Goal: Task Accomplishment & Management: Use online tool/utility

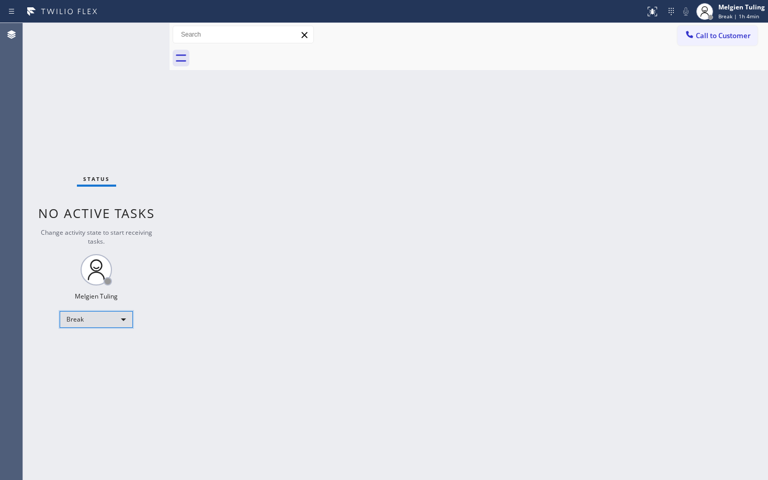
click at [97, 327] on div "Break" at bounding box center [96, 319] width 73 height 17
click at [95, 346] on li "Available" at bounding box center [95, 347] width 71 height 13
click at [435, 269] on div "Back to Dashboard Change Sender ID Customers Technicians Select a contact Outbo…" at bounding box center [469, 251] width 599 height 457
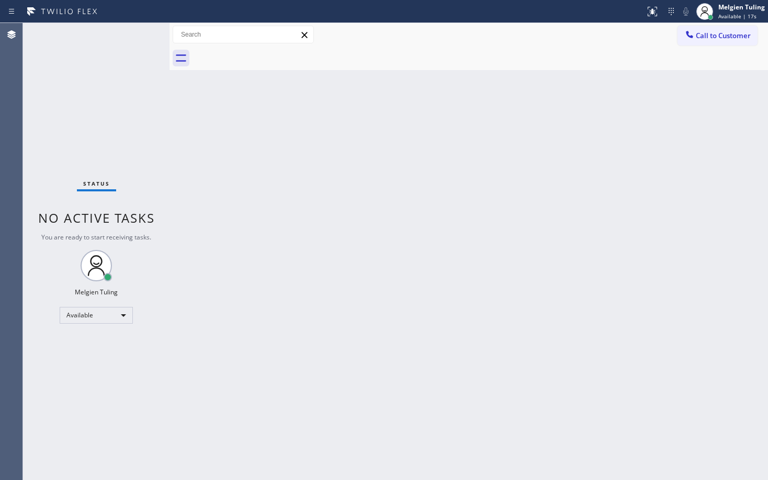
click at [131, 46] on div "Status No active tasks You are ready to start receiving tasks. Melgien Tuling A…" at bounding box center [96, 251] width 147 height 457
click at [355, 256] on div "Back to Dashboard Change Sender ID Customers Technicians Select a contact Outbo…" at bounding box center [469, 251] width 599 height 457
click at [139, 34] on div "Status No active tasks You are ready to start receiving tasks. Melgien Tuling A…" at bounding box center [96, 251] width 147 height 457
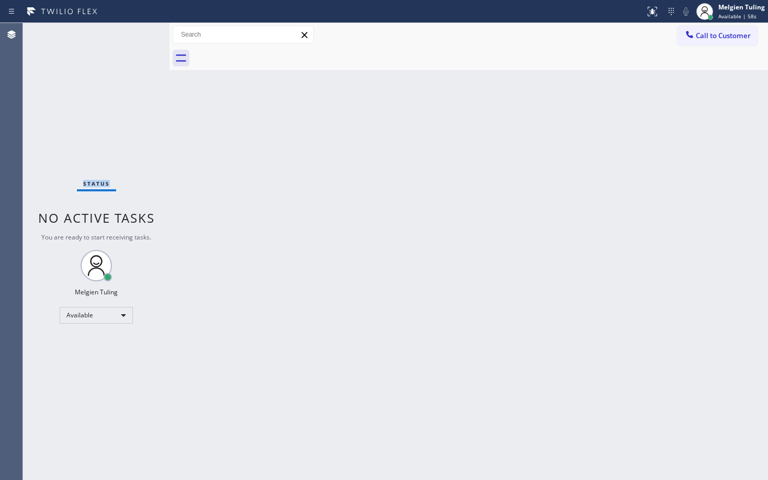
click at [139, 34] on div "Status No active tasks You are ready to start receiving tasks. Melgien Tuling A…" at bounding box center [96, 251] width 147 height 457
click at [133, 35] on div "Status No active tasks You are ready to start receiving tasks. Melgien Tuling A…" at bounding box center [96, 251] width 147 height 457
click at [134, 29] on div "Status No active tasks You are ready to start receiving tasks. Melgien Tuling A…" at bounding box center [96, 251] width 147 height 457
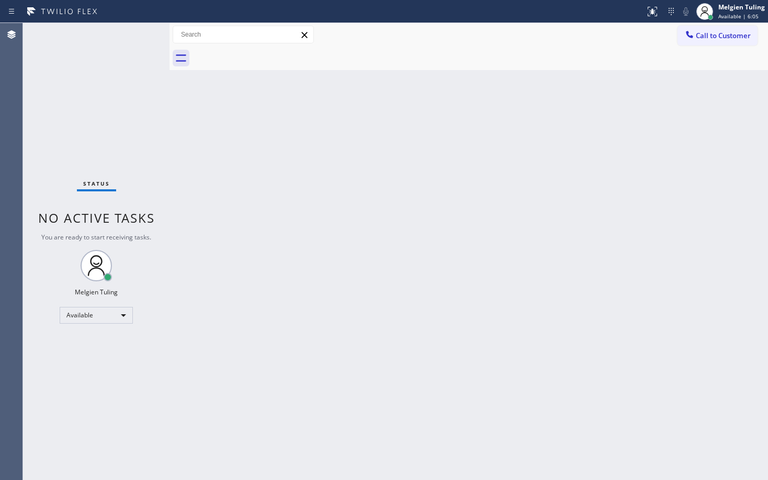
click at [134, 29] on div "Status No active tasks You are ready to start receiving tasks. Melgien Tuling A…" at bounding box center [96, 251] width 147 height 457
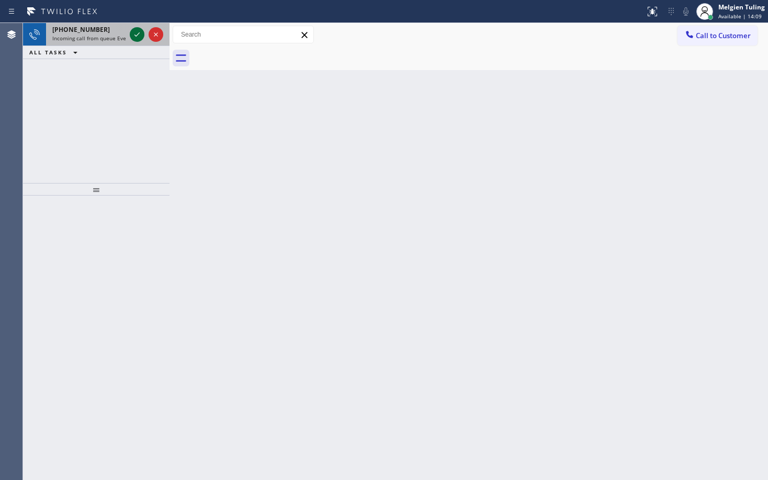
drag, startPoint x: 141, startPoint y: 29, endPoint x: 134, endPoint y: 29, distance: 6.3
click at [134, 29] on icon at bounding box center [137, 34] width 13 height 13
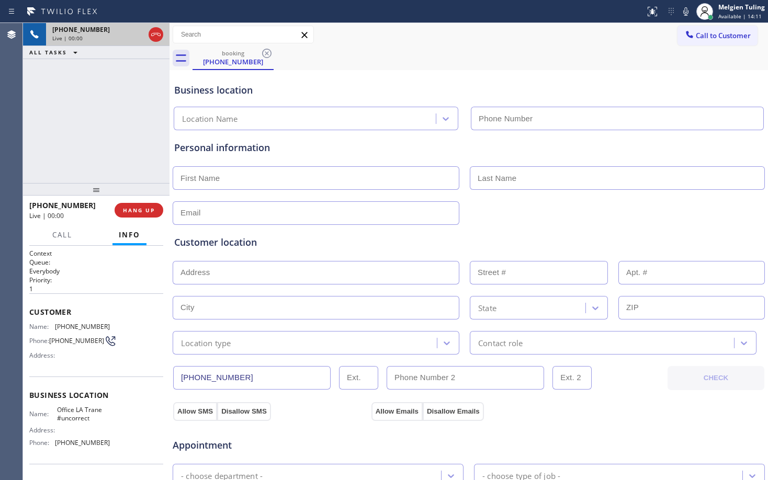
type input "[PHONE_NUMBER]"
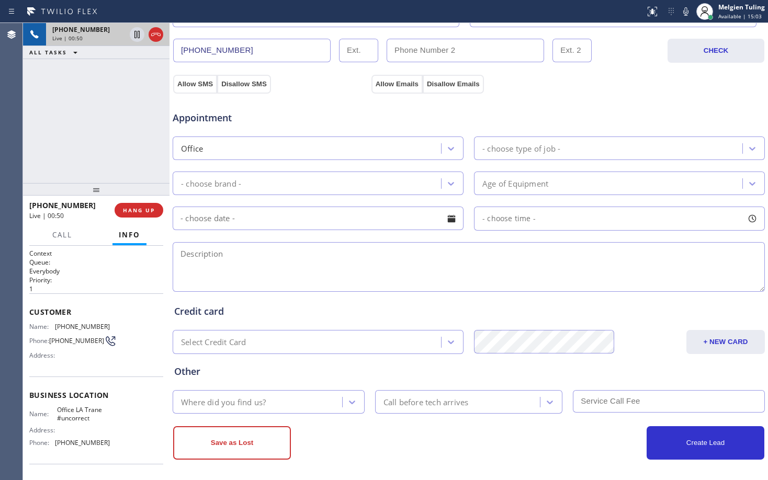
scroll to position [331, 0]
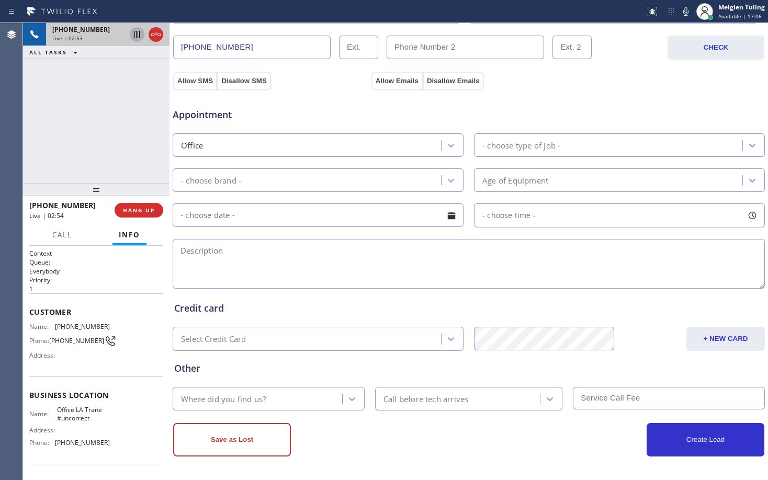
click at [140, 31] on icon at bounding box center [137, 34] width 13 height 13
click at [684, 8] on icon at bounding box center [686, 11] width 13 height 13
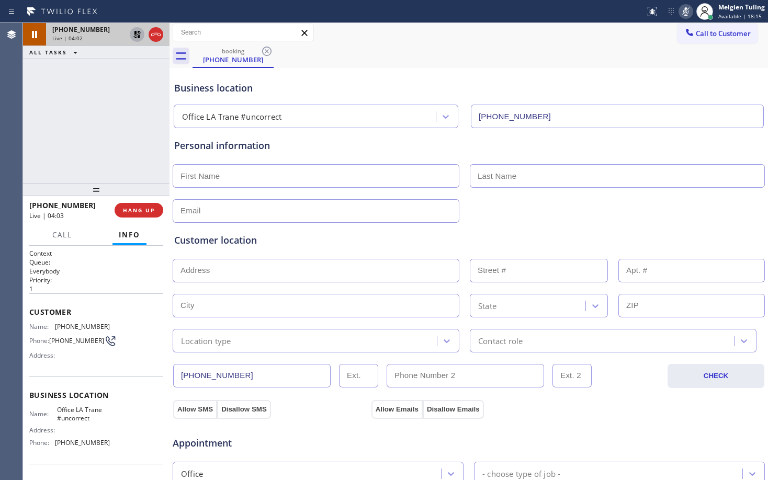
scroll to position [0, 0]
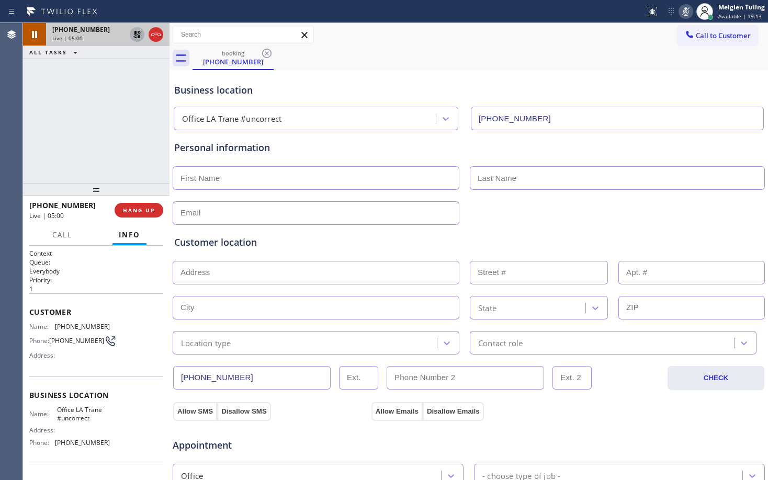
click at [371, 75] on div "Business location Office [GEOGRAPHIC_DATA] #uncorrect [PHONE_NUMBER]" at bounding box center [468, 102] width 593 height 58
click at [687, 10] on icon at bounding box center [685, 11] width 5 height 8
click at [136, 31] on icon at bounding box center [136, 34] width 7 height 7
click at [384, 55] on div "booking [PHONE_NUMBER]" at bounding box center [481, 59] width 576 height 24
click at [657, 406] on div "Allow SMS Disallow SMS Allow Emails Disallow Emails" at bounding box center [469, 410] width 594 height 21
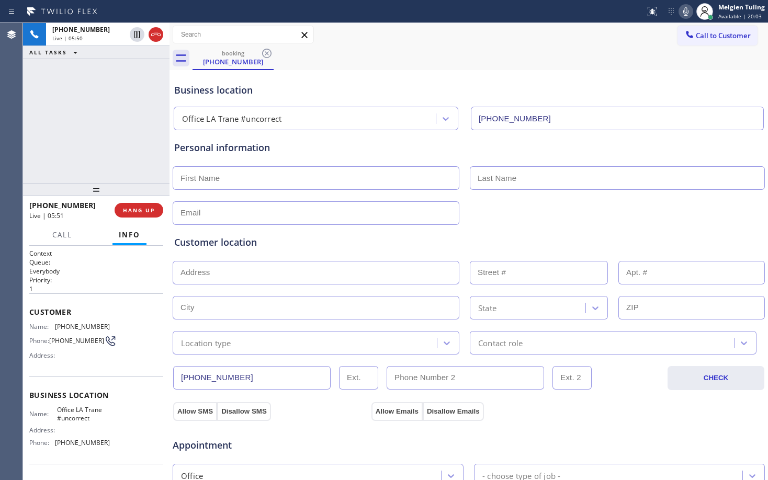
click at [657, 406] on div "Allow SMS Disallow SMS Allow Emails Disallow Emails" at bounding box center [469, 410] width 594 height 21
click at [656, 414] on div "Allow SMS Disallow SMS Allow Emails Disallow Emails" at bounding box center [469, 410] width 594 height 21
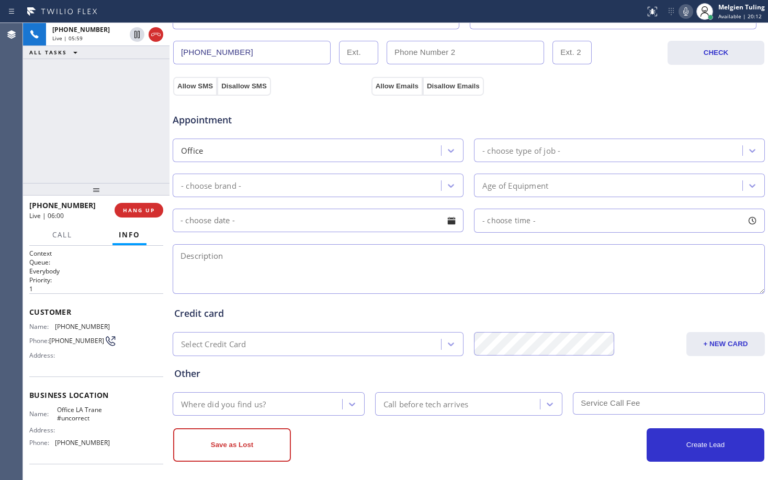
scroll to position [331, 0]
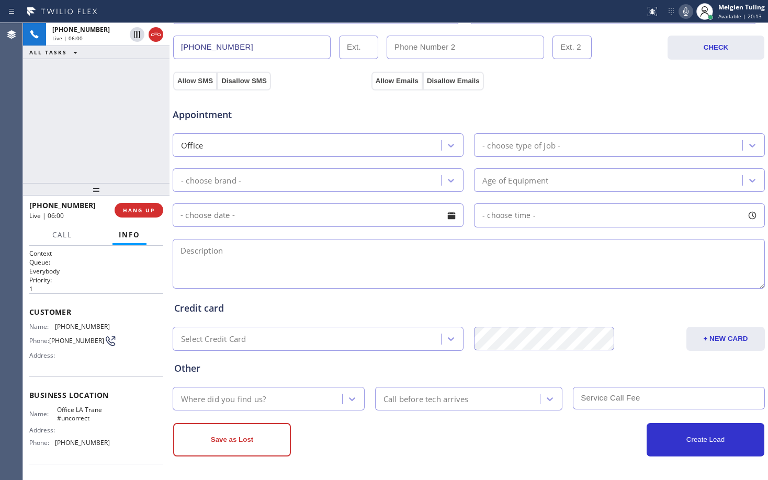
click at [367, 302] on div "Credit card" at bounding box center [468, 308] width 589 height 14
click at [150, 216] on button "HANG UP" at bounding box center [139, 210] width 49 height 15
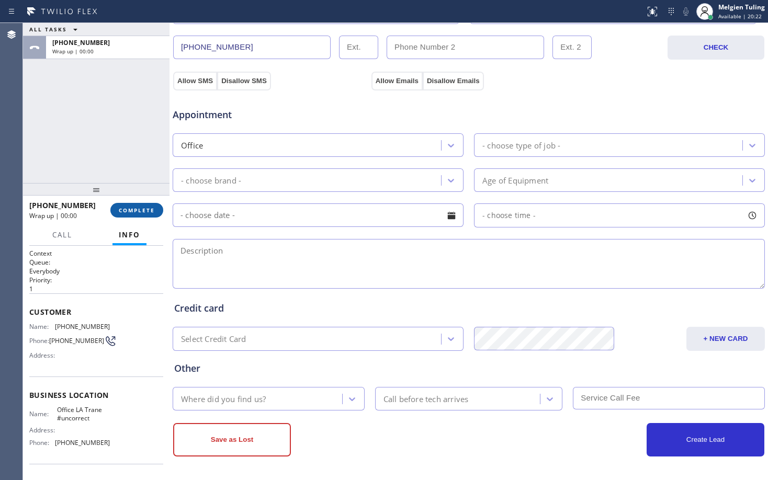
drag, startPoint x: 149, startPoint y: 210, endPoint x: 157, endPoint y: 216, distance: 10.2
click at [149, 210] on span "COMPLETE" at bounding box center [137, 210] width 36 height 7
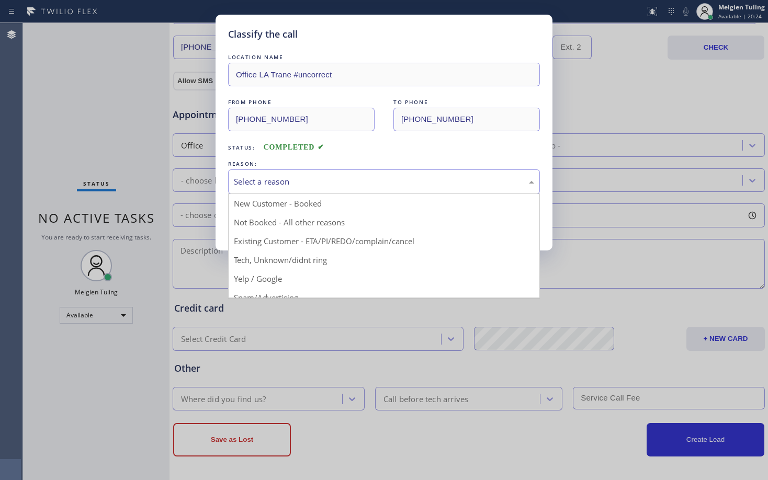
click at [263, 181] on div "Select a reason" at bounding box center [384, 182] width 300 height 12
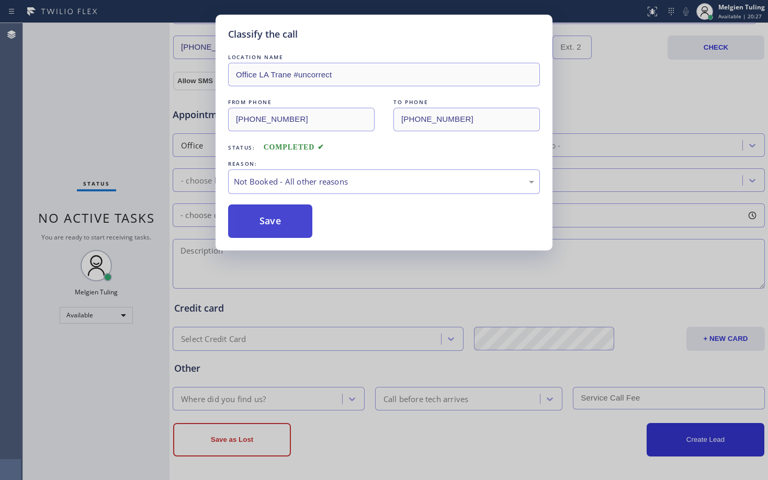
click at [250, 224] on button "Save" at bounding box center [270, 221] width 84 height 33
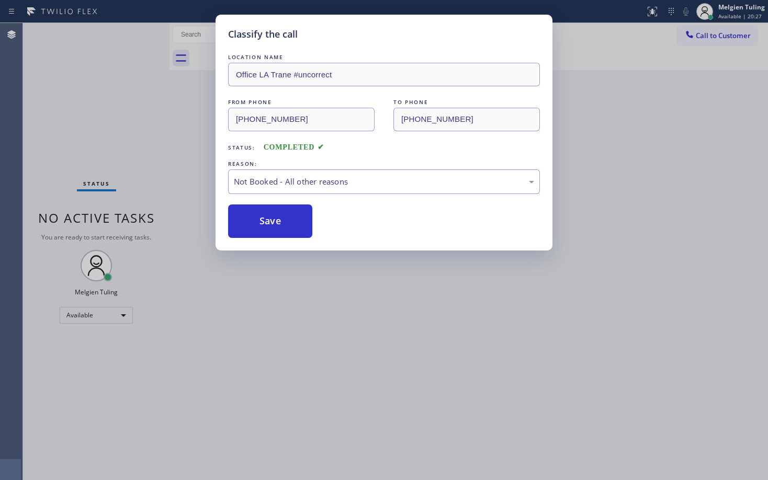
click at [165, 149] on div "Classify the call LOCATION NAME Office LA Trane #uncorrect FROM PHONE [PHONE_NU…" at bounding box center [384, 240] width 768 height 480
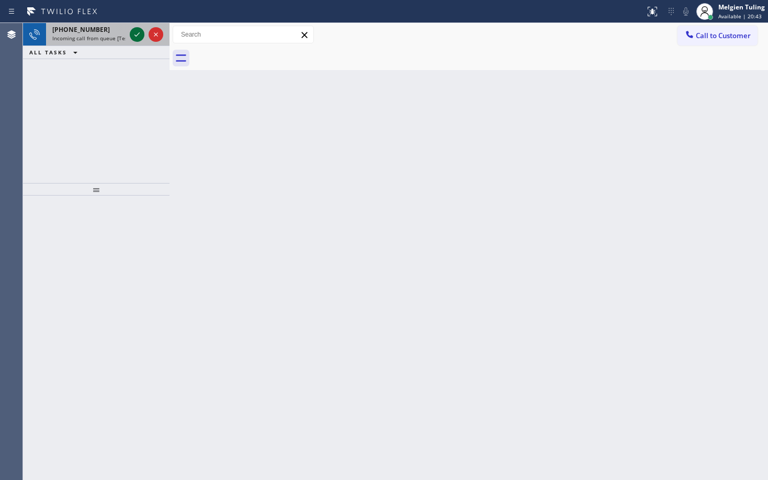
click at [141, 40] on icon at bounding box center [137, 34] width 13 height 13
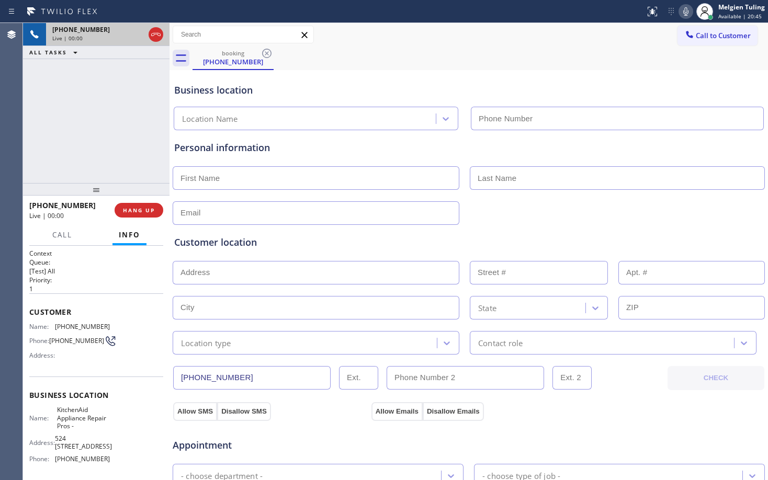
type input "[PHONE_NUMBER]"
click at [141, 33] on icon at bounding box center [137, 34] width 13 height 13
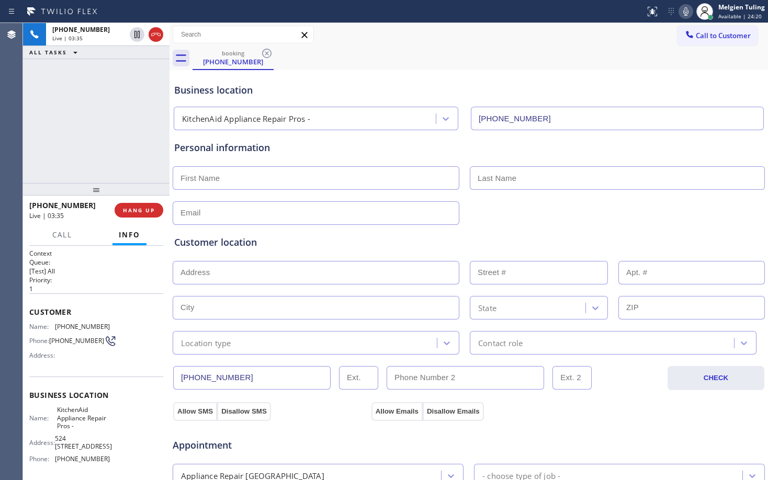
click at [688, 9] on icon at bounding box center [685, 11] width 5 height 8
click at [378, 149] on div "Personal information" at bounding box center [468, 148] width 589 height 14
click at [134, 36] on icon at bounding box center [137, 34] width 13 height 13
click at [685, 12] on icon at bounding box center [686, 11] width 13 height 13
click at [577, 47] on div "booking [PHONE_NUMBER]" at bounding box center [481, 59] width 576 height 24
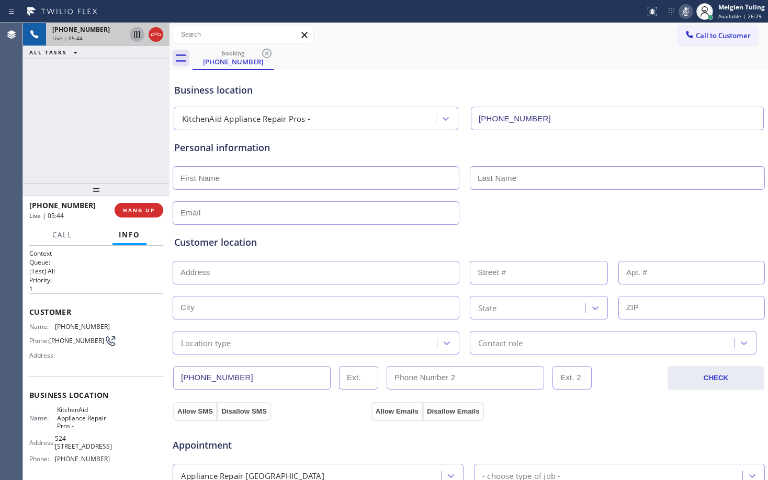
click at [407, 50] on div "booking [PHONE_NUMBER]" at bounding box center [481, 59] width 576 height 24
click at [685, 13] on icon at bounding box center [686, 11] width 13 height 13
click at [458, 45] on div "Call to Customer Outbound call Location Search location Your caller id phone nu…" at bounding box center [469, 35] width 599 height 24
click at [359, 67] on div "booking [PHONE_NUMBER]" at bounding box center [481, 59] width 576 height 24
click at [393, 73] on div "Business location KitchenAid Appliance Repair Pros - [PHONE_NUMBER]" at bounding box center [468, 102] width 593 height 58
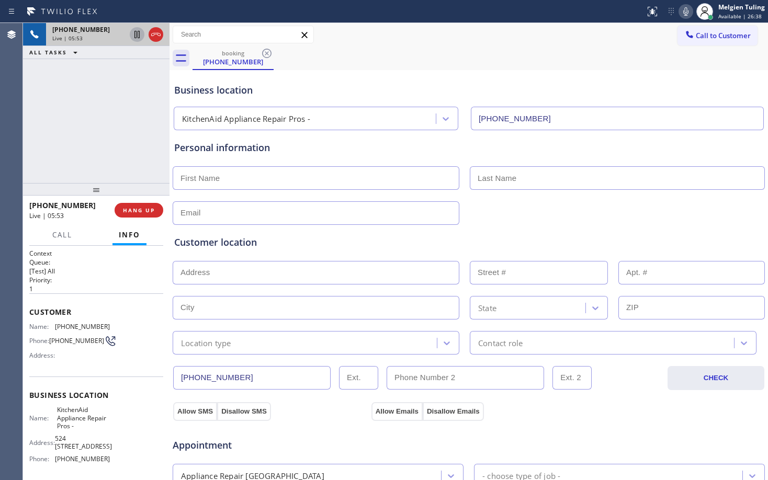
click at [393, 73] on div "Business location KitchenAid Appliance Repair Pros - [PHONE_NUMBER]" at bounding box center [468, 102] width 593 height 58
click at [387, 65] on div "booking [PHONE_NUMBER]" at bounding box center [481, 59] width 576 height 24
click at [400, 58] on div "booking [PHONE_NUMBER]" at bounding box center [481, 59] width 576 height 24
click at [395, 81] on div "Business location KitchenAid Appliance Repair Pros - [PHONE_NUMBER]" at bounding box center [468, 102] width 593 height 58
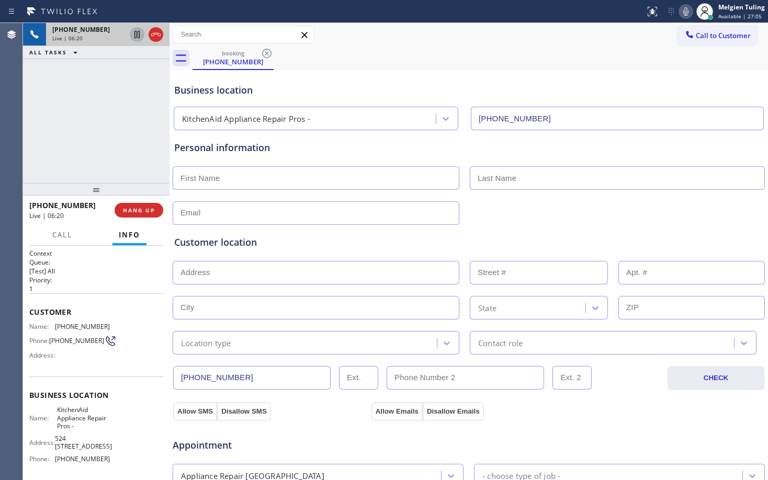
click at [481, 80] on div "Business location KitchenAid Appliance Repair Pros - [PHONE_NUMBER]" at bounding box center [468, 102] width 593 height 58
click at [476, 78] on div "Business location KitchenAid Appliance Repair Pros - [PHONE_NUMBER]" at bounding box center [468, 102] width 593 height 58
click at [456, 78] on div "Business location KitchenAid Appliance Repair Pros - [PHONE_NUMBER]" at bounding box center [468, 102] width 593 height 58
click at [355, 239] on div "Customer location" at bounding box center [468, 242] width 589 height 14
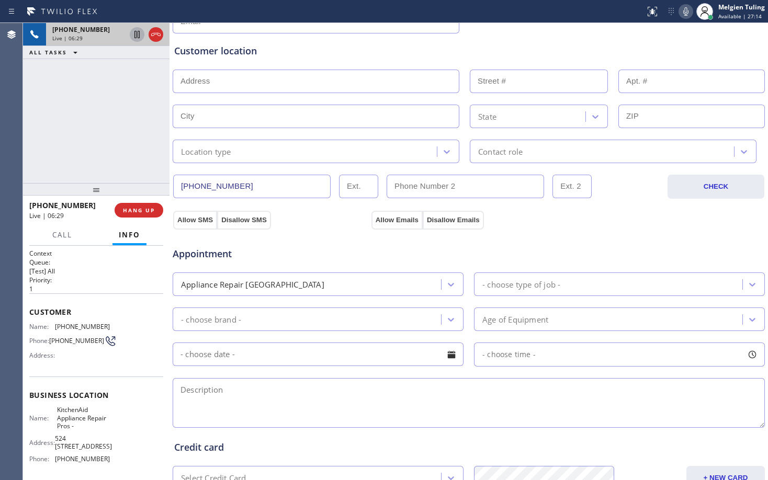
scroll to position [209, 0]
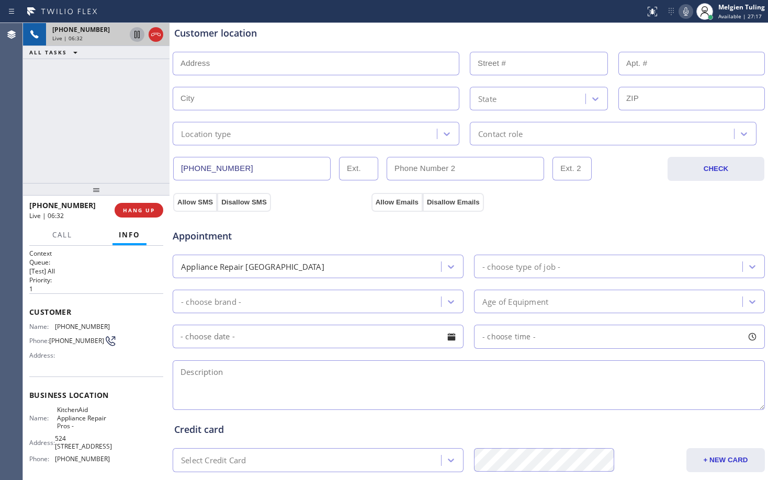
click at [139, 33] on icon at bounding box center [137, 34] width 13 height 13
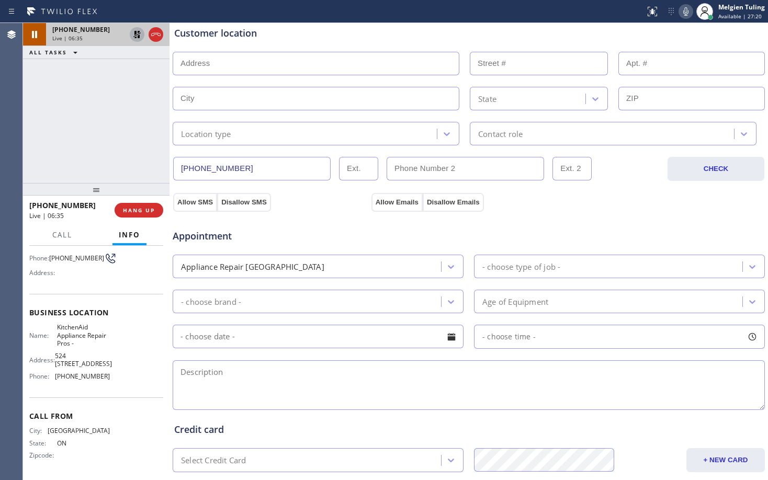
scroll to position [86, 0]
click at [66, 235] on span "Call" at bounding box center [62, 234] width 20 height 9
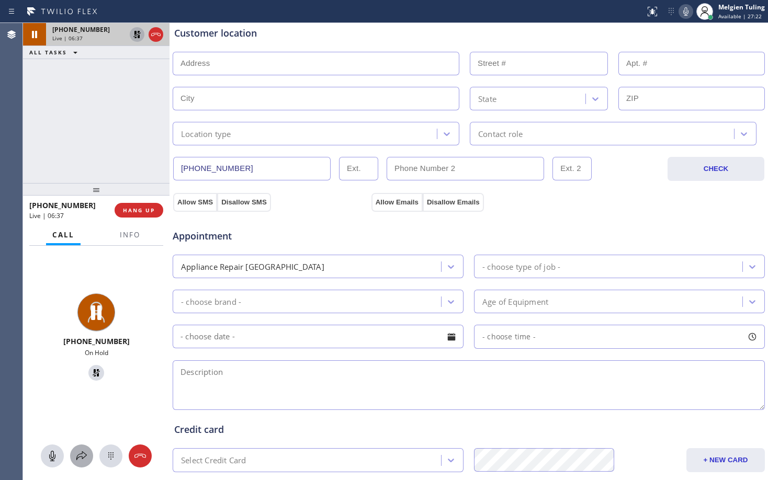
click at [85, 461] on icon at bounding box center [81, 456] width 13 height 13
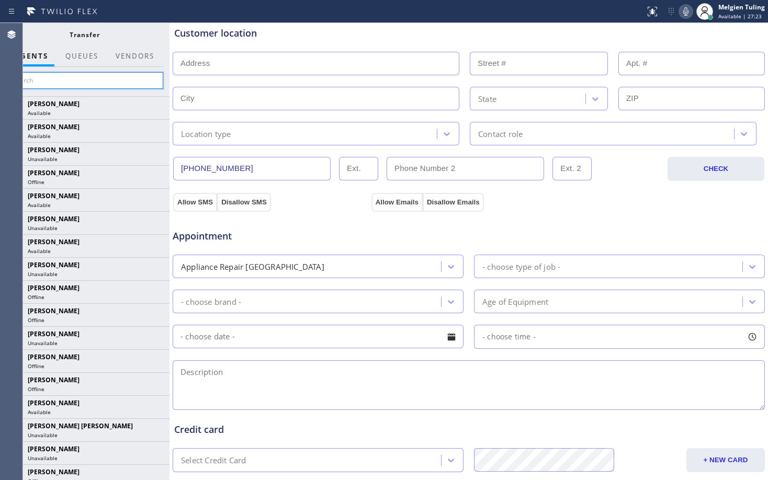
click at [131, 78] on input "text" at bounding box center [85, 80] width 158 height 17
click at [137, 55] on button "Vendors" at bounding box center [134, 56] width 51 height 20
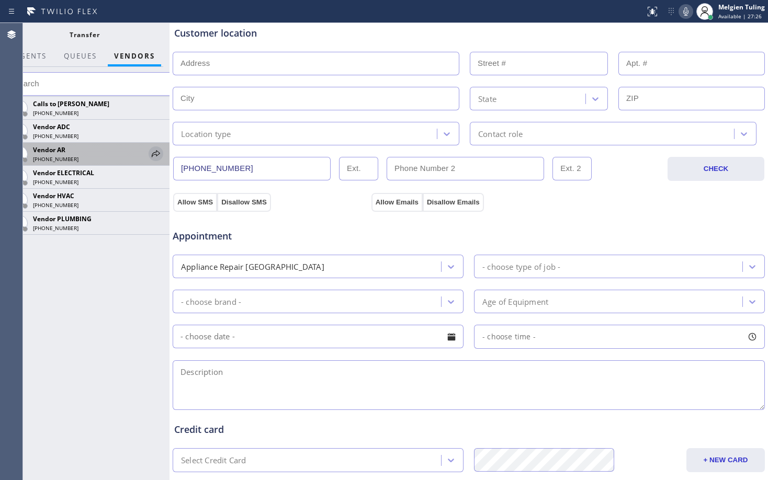
click at [154, 151] on icon at bounding box center [156, 154] width 13 height 13
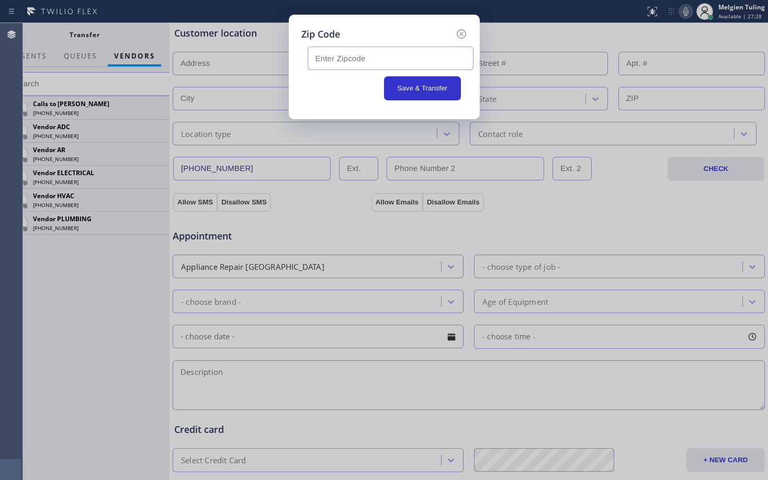
click at [345, 65] on input "text" at bounding box center [391, 59] width 166 height 24
click at [338, 53] on input "text" at bounding box center [391, 59] width 166 height 24
paste input "L6P 3C5"
type input "L6P 3C5"
click at [423, 88] on button "Save & Transfer" at bounding box center [422, 88] width 77 height 24
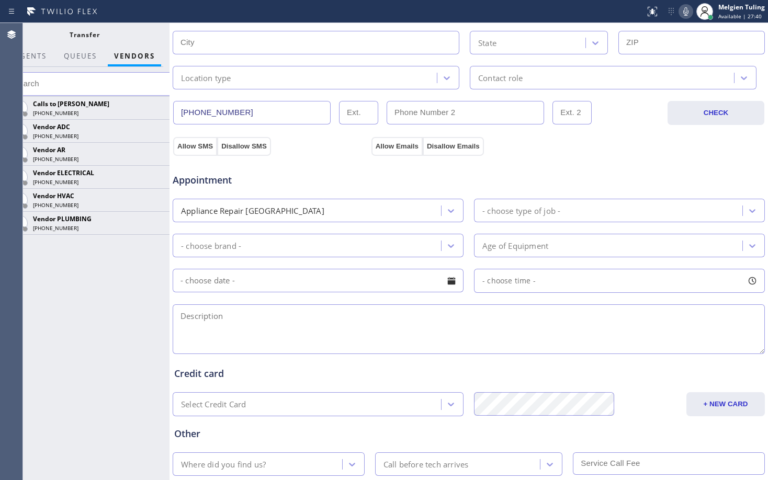
scroll to position [331, 0]
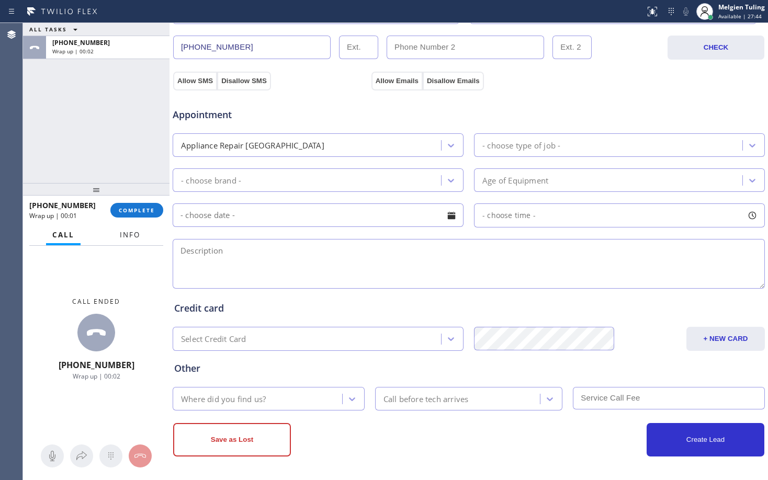
click at [126, 238] on span "Info" at bounding box center [130, 234] width 20 height 9
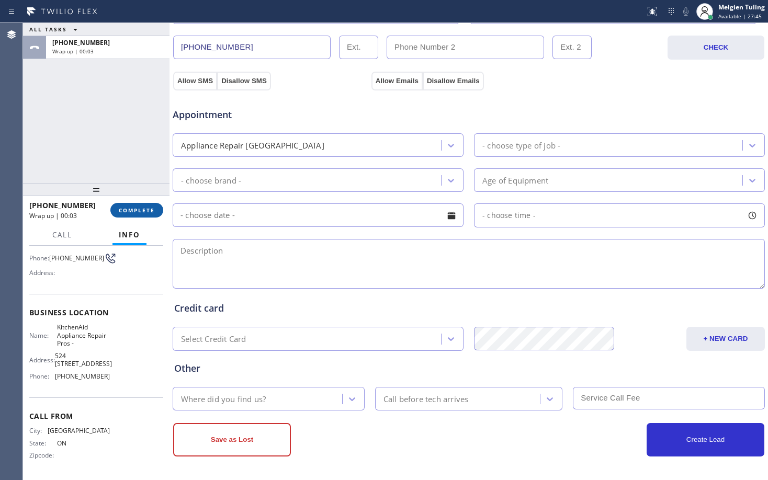
click at [132, 212] on span "COMPLETE" at bounding box center [137, 210] width 36 height 7
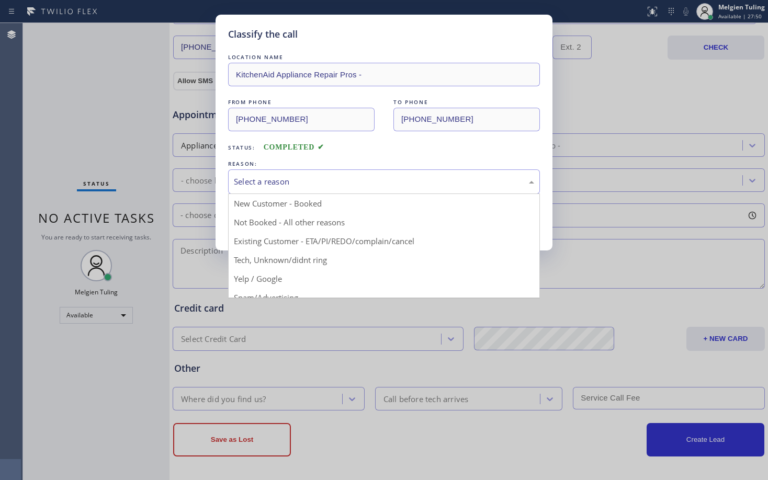
drag, startPoint x: 239, startPoint y: 174, endPoint x: 193, endPoint y: 177, distance: 46.1
click at [192, 177] on div "Classify the call LOCATION NAME KitchenAid Appliance Repair Pros - FROM PHONE […" at bounding box center [384, 240] width 768 height 480
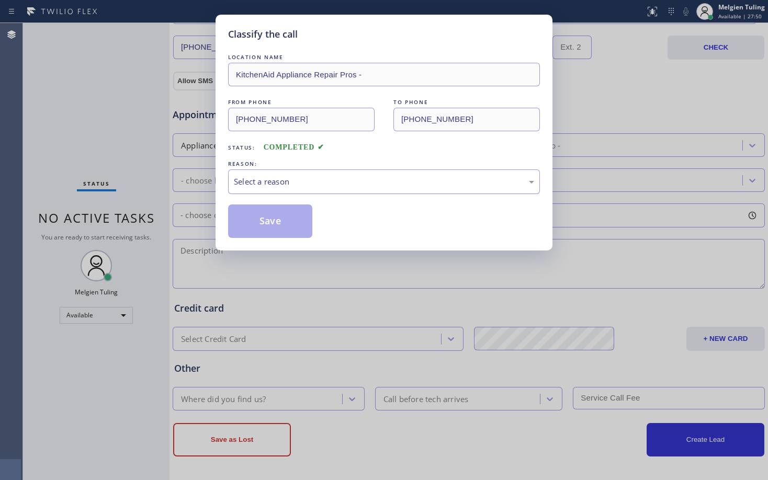
click at [240, 174] on div "Select a reason" at bounding box center [384, 182] width 312 height 25
click at [243, 216] on button "Save" at bounding box center [270, 221] width 84 height 33
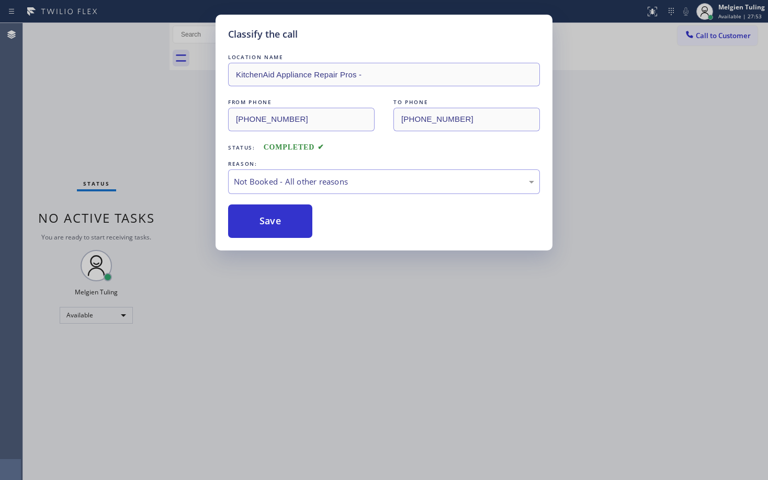
drag, startPoint x: 96, startPoint y: 119, endPoint x: 49, endPoint y: 15, distance: 114.3
click at [91, 116] on div "Classify the call LOCATION NAME KitchenAid Appliance Repair Pros - FROM PHONE […" at bounding box center [384, 240] width 768 height 480
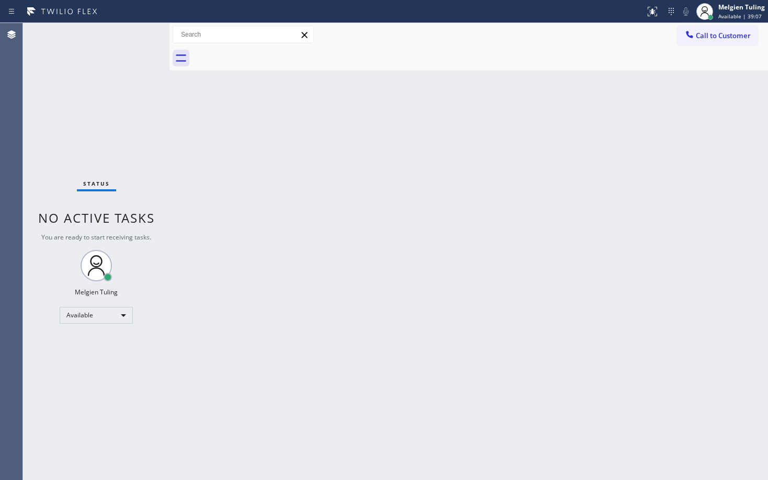
drag, startPoint x: 227, startPoint y: 160, endPoint x: 154, endPoint y: 58, distance: 125.0
click at [208, 151] on div "Back to Dashboard Change Sender ID Customers Technicians Select a contact Outbo…" at bounding box center [469, 251] width 599 height 457
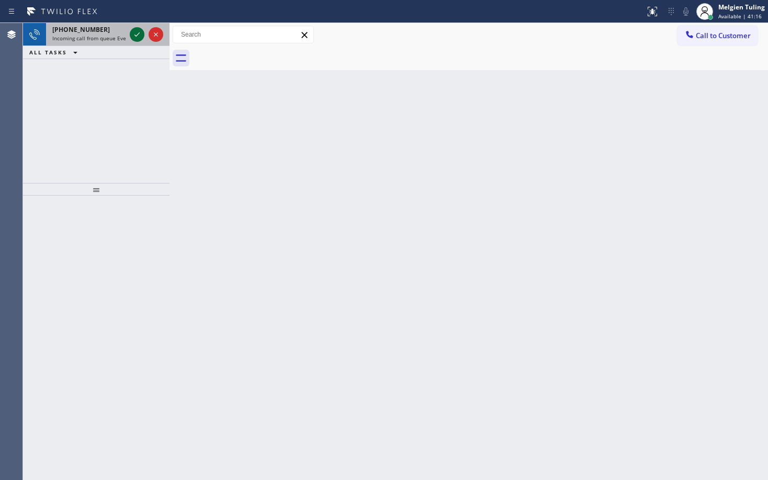
click at [140, 32] on icon at bounding box center [137, 34] width 13 height 13
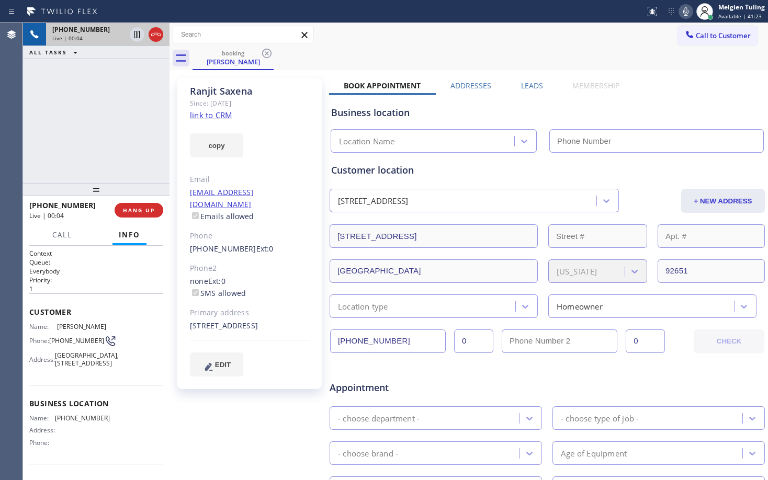
click at [312, 145] on div "[PERSON_NAME] Since: [DATE] link to CRM copy Email [EMAIL_ADDRESS][DOMAIN_NAME]…" at bounding box center [249, 233] width 144 height 311
click at [211, 116] on link "link to CRM" at bounding box center [211, 115] width 42 height 10
click at [131, 214] on button "HANG UP" at bounding box center [139, 210] width 49 height 15
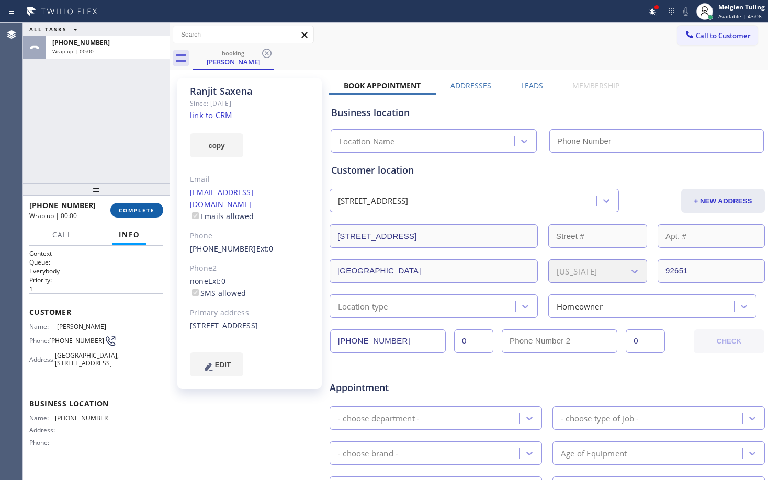
click at [132, 211] on span "COMPLETE" at bounding box center [137, 210] width 36 height 7
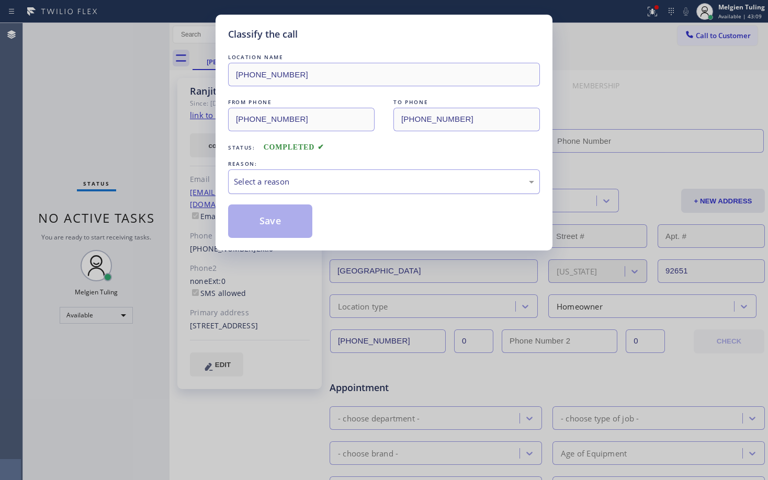
drag, startPoint x: 263, startPoint y: 179, endPoint x: 258, endPoint y: 183, distance: 5.6
click at [263, 181] on div "Select a reason" at bounding box center [384, 182] width 300 height 12
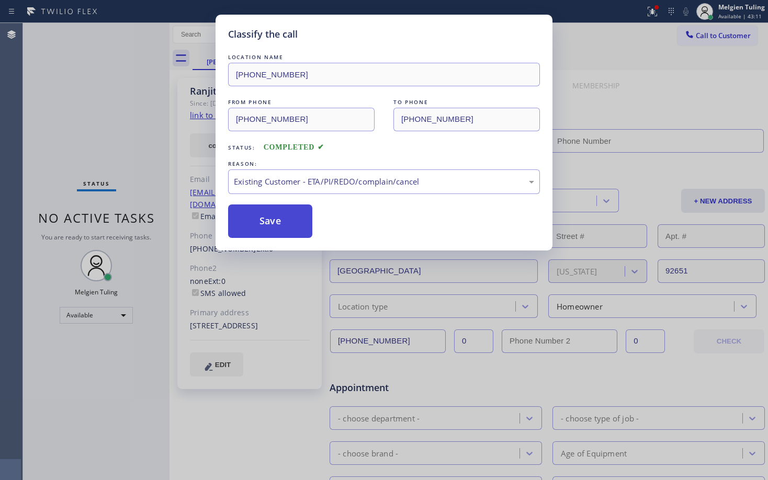
click at [259, 221] on button "Save" at bounding box center [270, 221] width 84 height 33
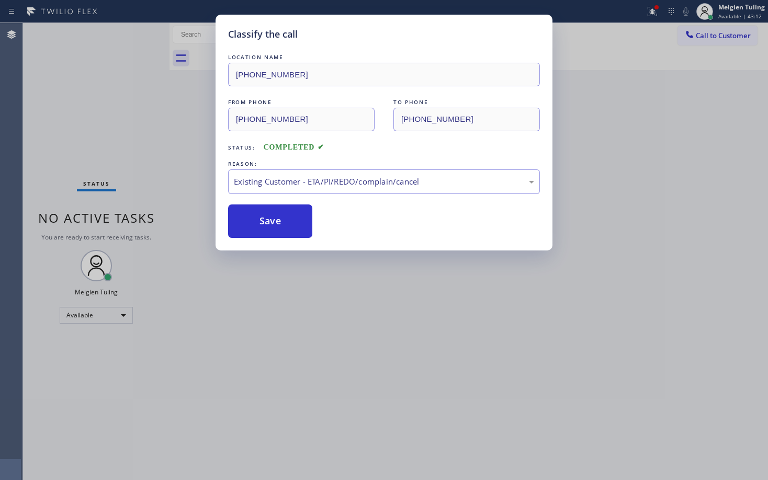
click at [82, 142] on div "Classify the call LOCATION NAME [PHONE_NUMBER] FROM PHONE [PHONE_NUMBER] TO PHO…" at bounding box center [384, 240] width 768 height 480
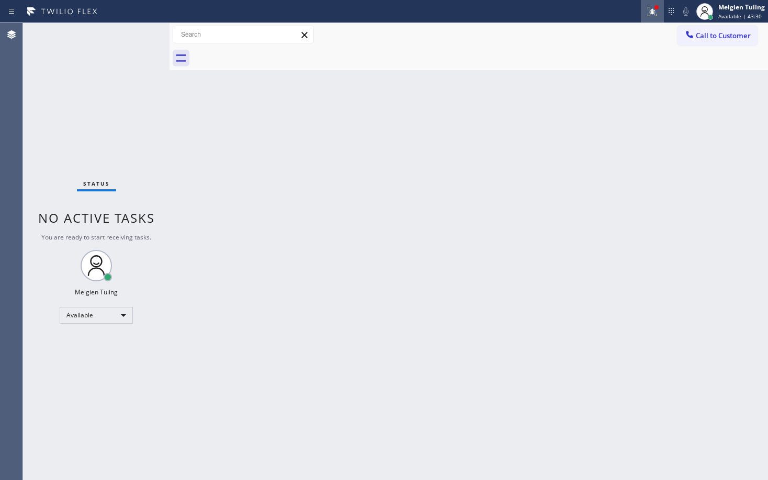
click at [652, 13] on icon at bounding box center [652, 11] width 9 height 9
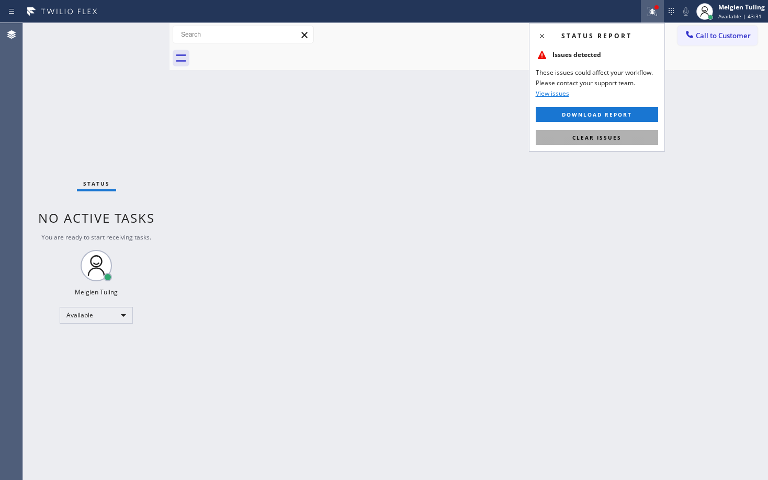
click at [568, 138] on button "Clear issues" at bounding box center [597, 137] width 122 height 15
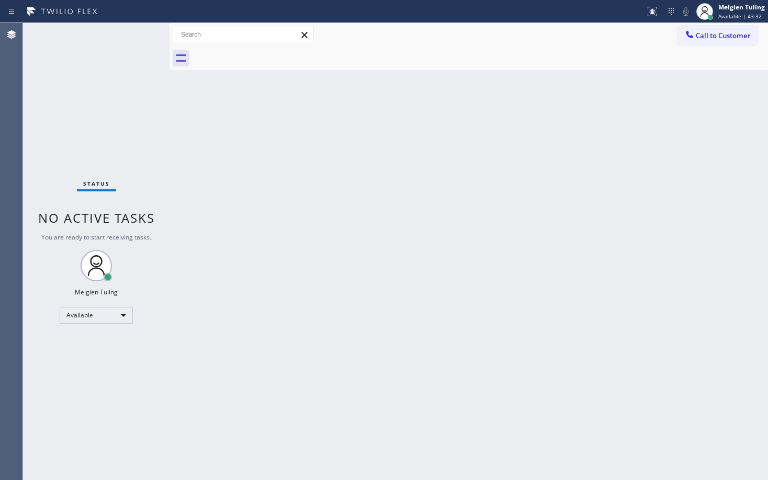
click at [568, 139] on div "Back to Dashboard Change Sender ID Customers Technicians Select a contact Outbo…" at bounding box center [469, 251] width 599 height 457
click at [256, 157] on div "Back to Dashboard Change Sender ID Customers Technicians Select a contact Outbo…" at bounding box center [469, 251] width 599 height 457
click at [209, 193] on div "Back to Dashboard Change Sender ID Customers Technicians Select a contact Outbo…" at bounding box center [469, 251] width 599 height 457
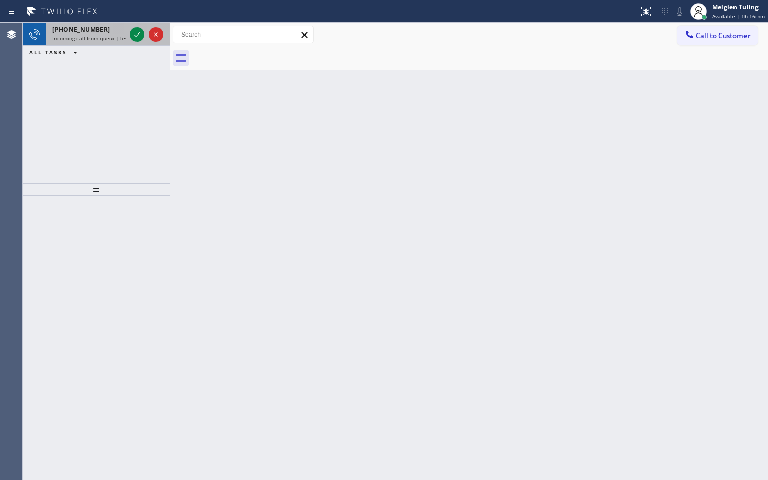
click at [125, 35] on span "Incoming call from queue [Test] All" at bounding box center [95, 38] width 87 height 7
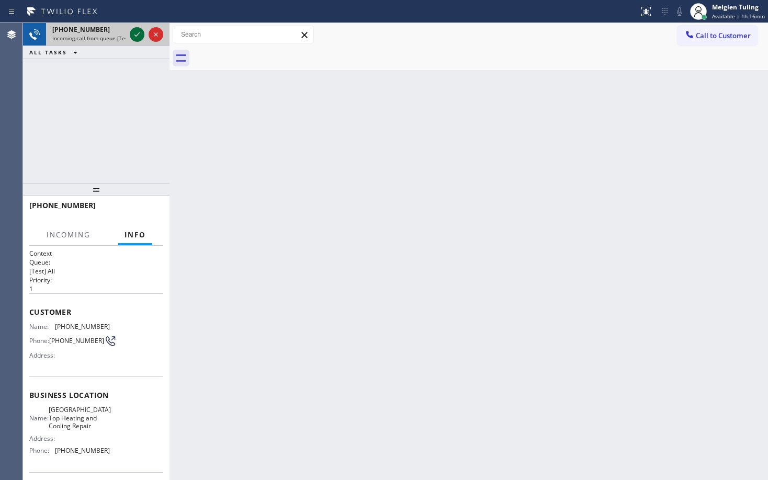
click at [133, 32] on icon at bounding box center [137, 34] width 13 height 13
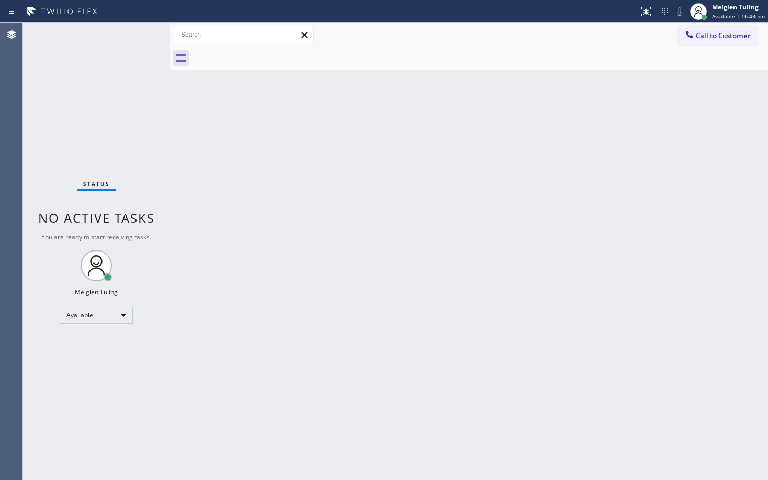
drag, startPoint x: 115, startPoint y: 33, endPoint x: 126, endPoint y: 32, distance: 11.1
click at [126, 32] on div "Status No active tasks You are ready to start receiving tasks. Melgien Tuling A…" at bounding box center [96, 251] width 147 height 457
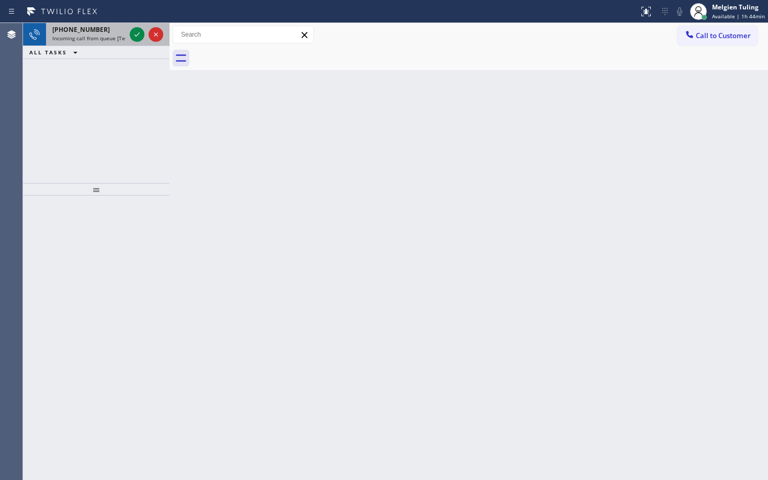
click at [128, 40] on div at bounding box center [147, 34] width 38 height 23
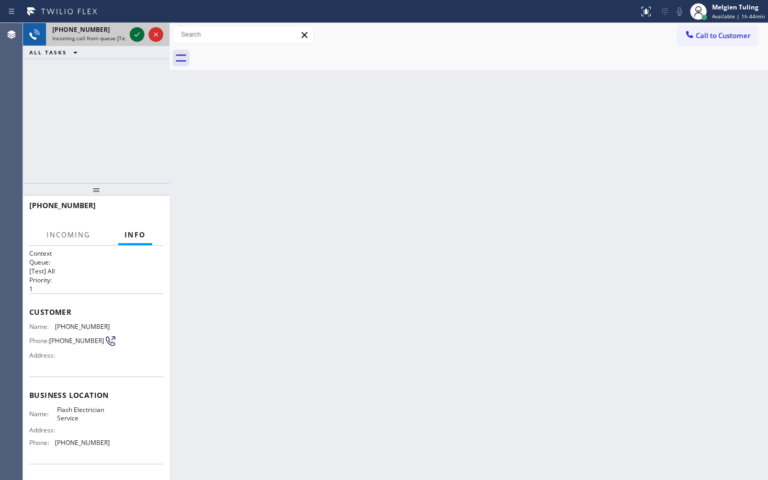
click at [136, 40] on icon at bounding box center [137, 34] width 13 height 13
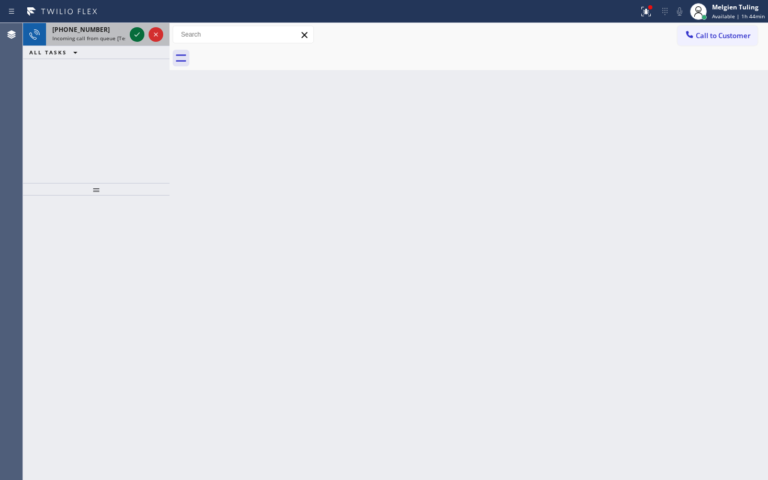
click at [136, 35] on icon at bounding box center [137, 34] width 13 height 13
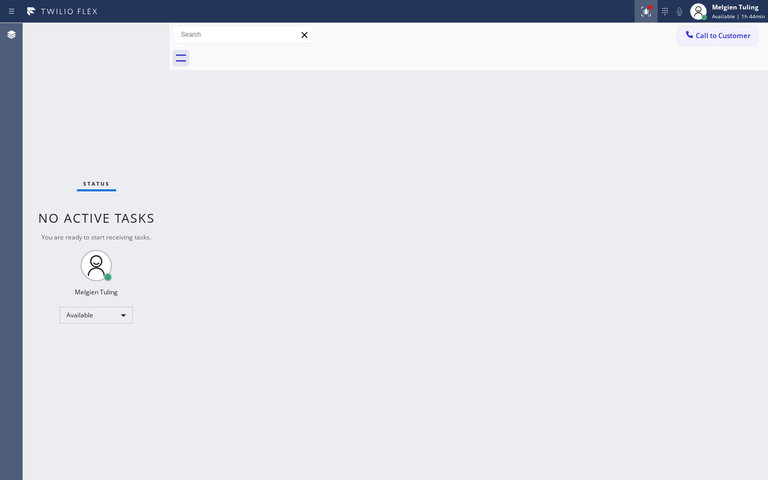
click at [652, 10] on div at bounding box center [646, 11] width 23 height 23
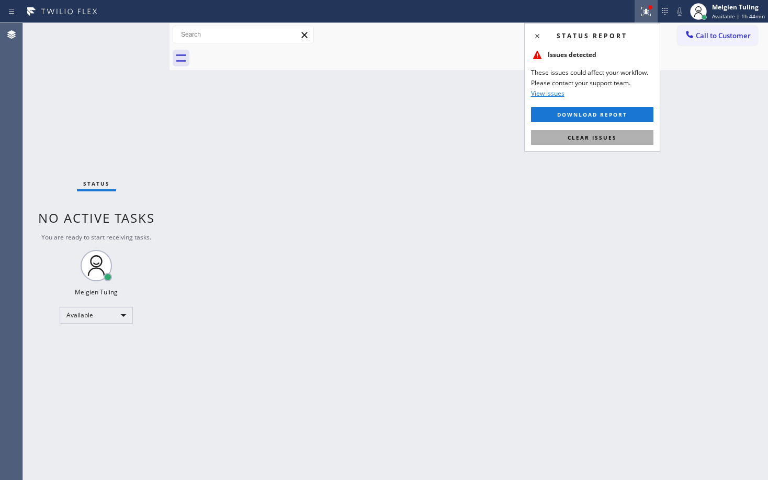
click at [581, 137] on span "Clear issues" at bounding box center [592, 137] width 49 height 7
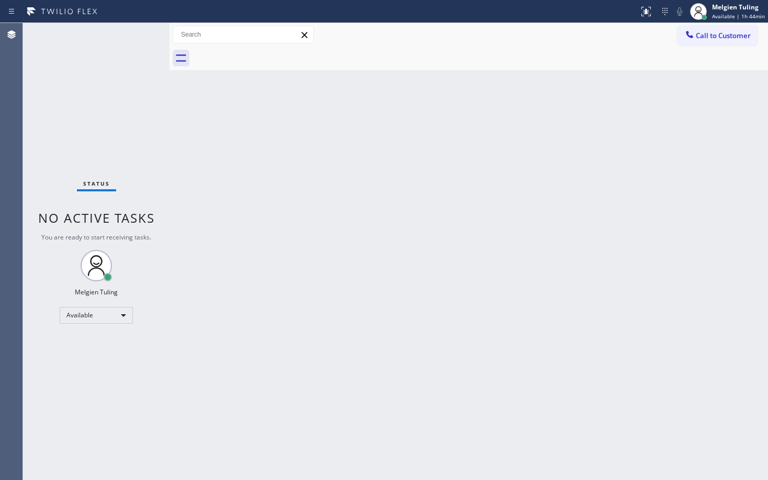
click at [444, 177] on div "Back to Dashboard Change Sender ID Customers Technicians Select a contact Outbo…" at bounding box center [469, 251] width 599 height 457
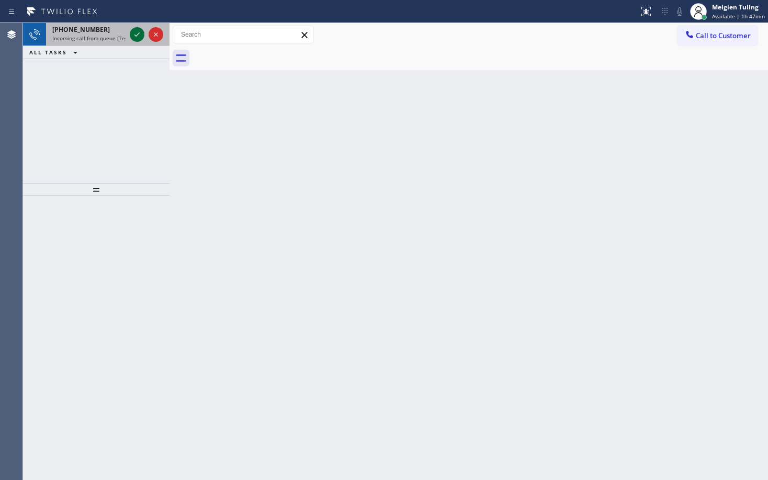
click at [142, 36] on icon at bounding box center [137, 34] width 13 height 13
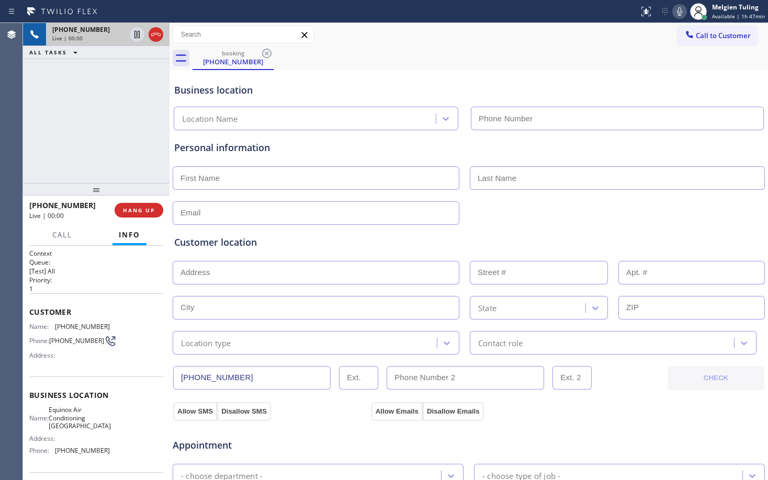
type input "[PHONE_NUMBER]"
click at [313, 192] on div "Personal information" at bounding box center [468, 183] width 589 height 84
click at [684, 10] on icon at bounding box center [679, 11] width 13 height 13
click at [683, 8] on rect at bounding box center [679, 10] width 7 height 7
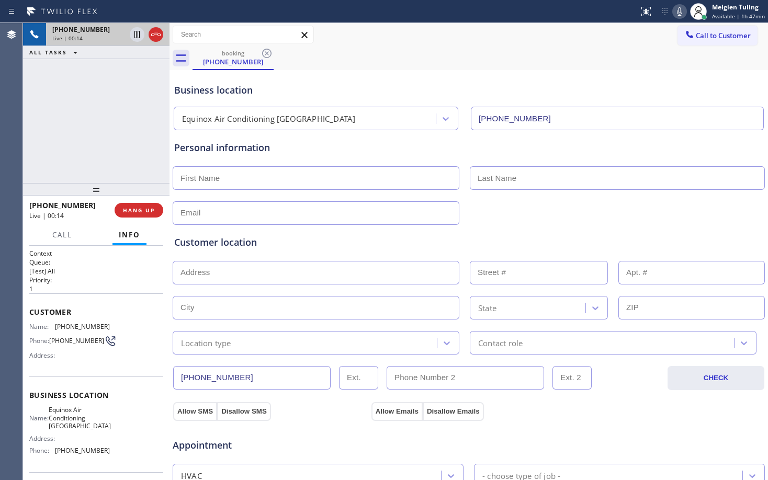
click at [472, 47] on div "booking [PHONE_NUMBER]" at bounding box center [481, 59] width 576 height 24
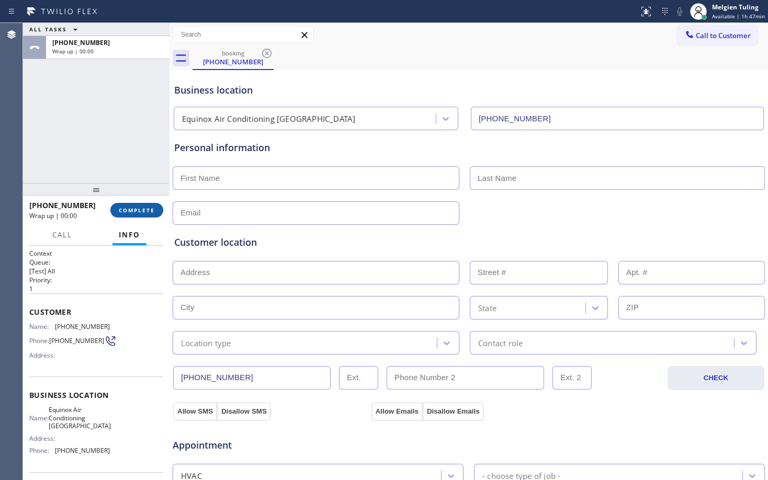
click at [146, 209] on span "COMPLETE" at bounding box center [137, 210] width 36 height 7
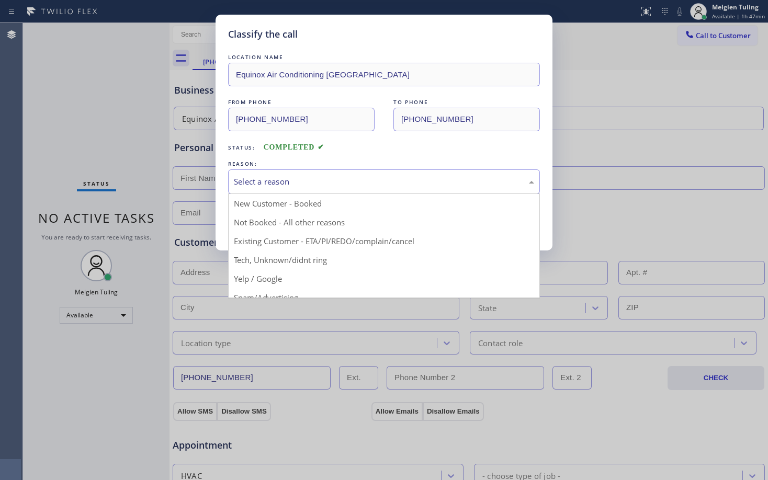
click at [270, 182] on div "Select a reason" at bounding box center [384, 182] width 300 height 12
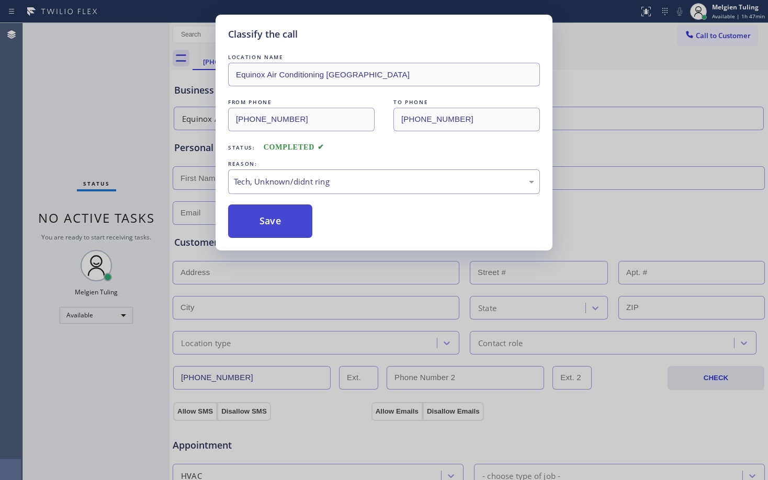
click at [276, 227] on button "Save" at bounding box center [270, 221] width 84 height 33
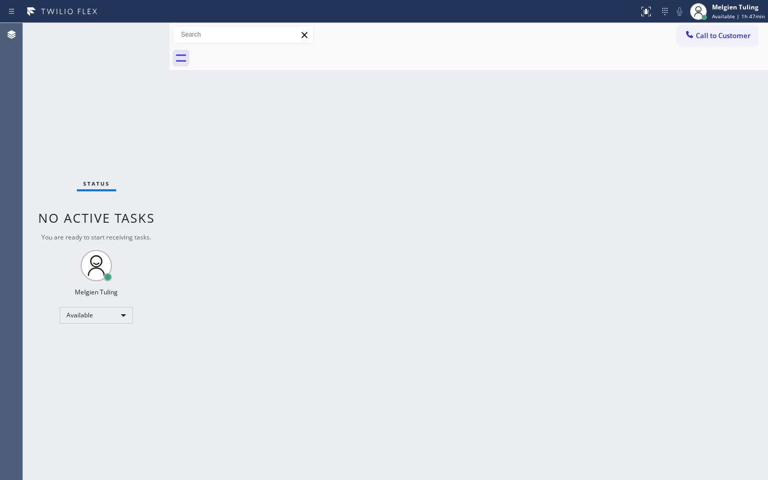
click at [288, 221] on div "Back to Dashboard Change Sender ID Customers Technicians Select a contact Outbo…" at bounding box center [469, 251] width 599 height 457
click at [372, 220] on div "Back to Dashboard Change Sender ID Customers Technicians Select a contact Outbo…" at bounding box center [469, 251] width 599 height 457
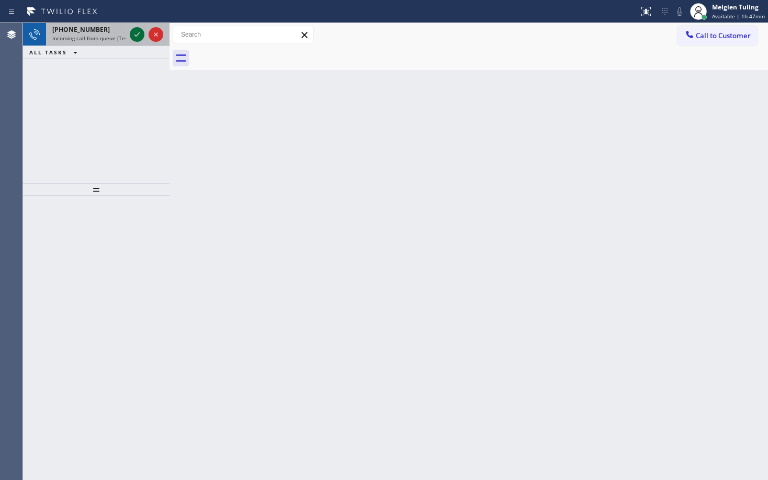
click at [136, 37] on icon at bounding box center [137, 34] width 13 height 13
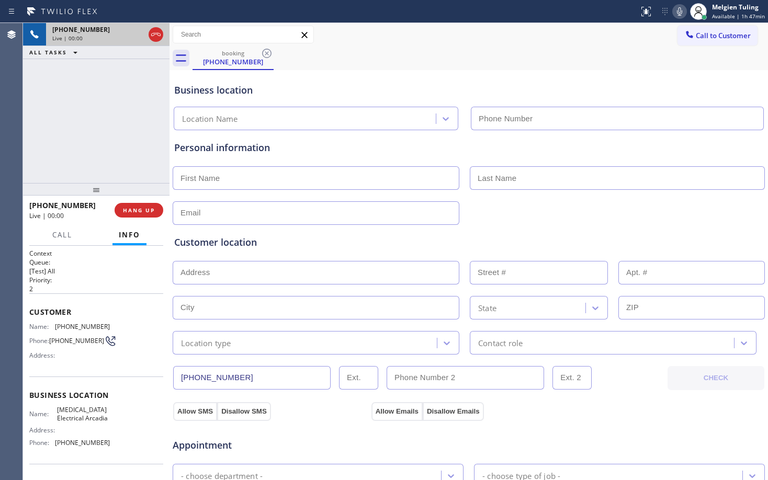
type input "[PHONE_NUMBER]"
click at [324, 154] on div "Personal information" at bounding box center [468, 148] width 589 height 14
click at [629, 209] on div at bounding box center [469, 212] width 594 height 26
click at [87, 121] on div "[PHONE_NUMBER] Live | 02:09 ALL TASKS ALL TASKS ACTIVE TASKS TASKS IN WRAP UP" at bounding box center [96, 103] width 147 height 160
click at [137, 30] on icon at bounding box center [137, 34] width 13 height 13
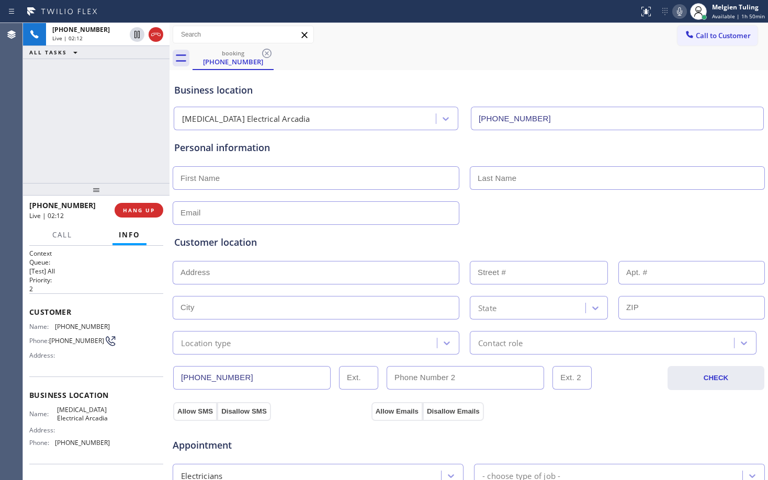
click at [683, 7] on icon at bounding box center [679, 11] width 13 height 13
click at [673, 91] on div "Business location" at bounding box center [468, 90] width 589 height 14
click at [116, 271] on p "[Test] All" at bounding box center [96, 271] width 134 height 9
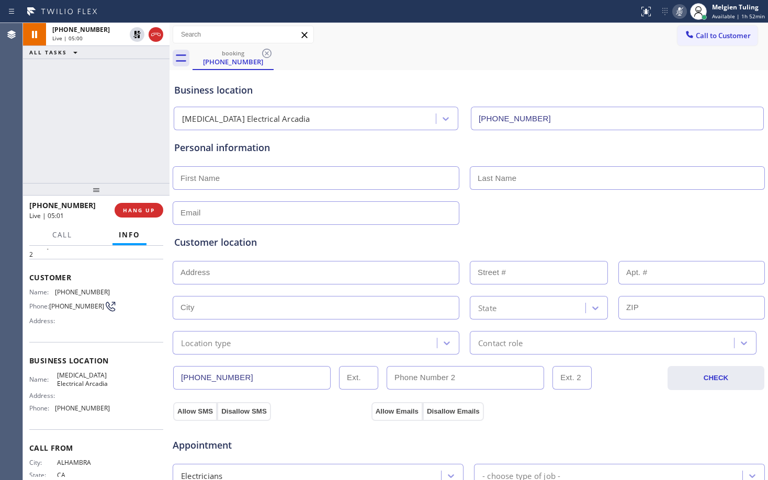
scroll to position [52, 0]
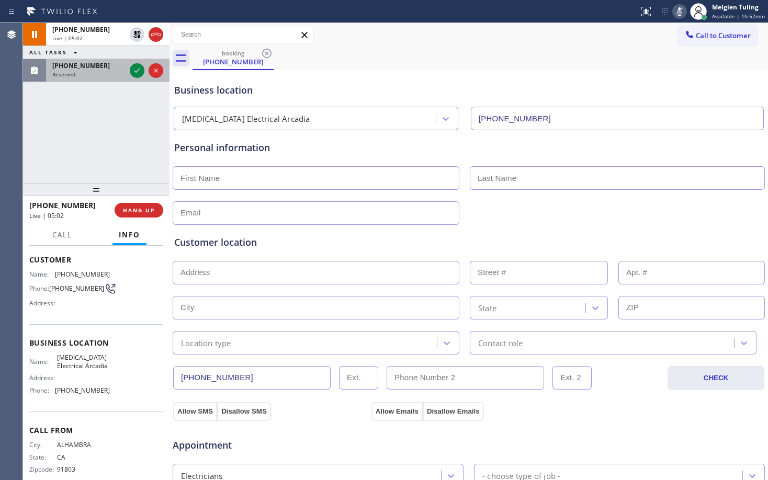
drag, startPoint x: 134, startPoint y: 69, endPoint x: 129, endPoint y: 68, distance: 5.8
click at [134, 69] on icon at bounding box center [137, 70] width 13 height 13
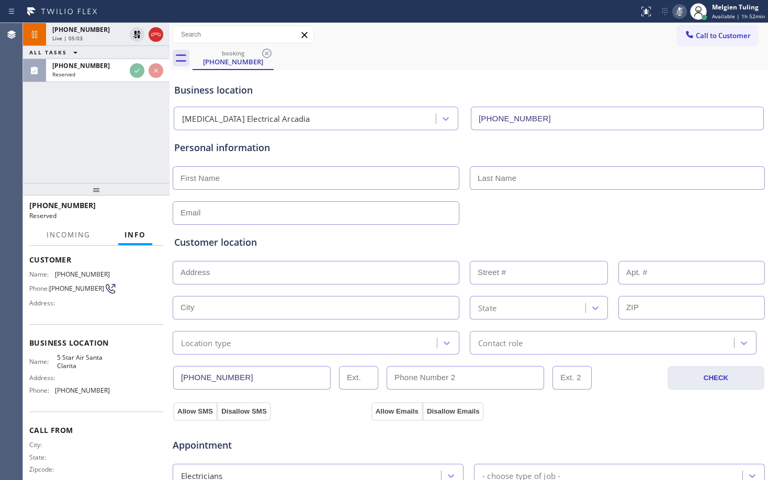
scroll to position [61, 0]
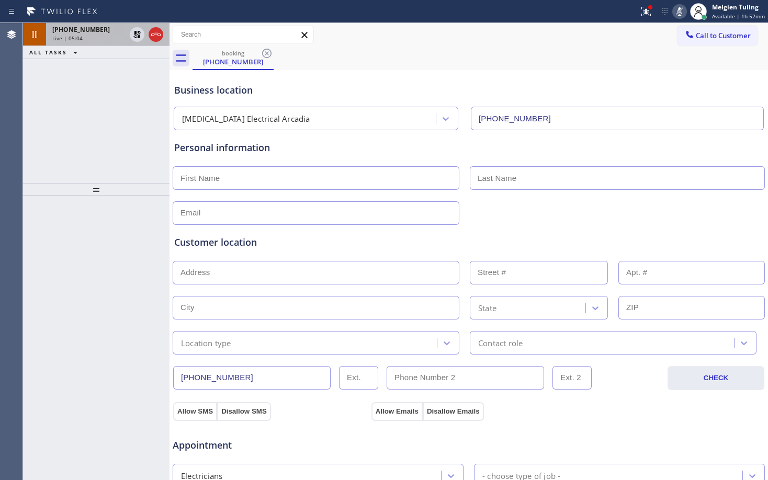
click at [101, 36] on div "Live | 05:04" at bounding box center [88, 38] width 73 height 7
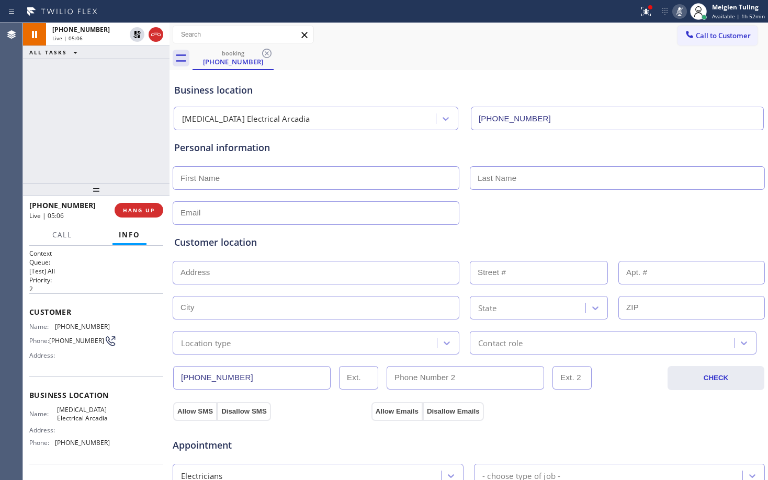
scroll to position [52, 0]
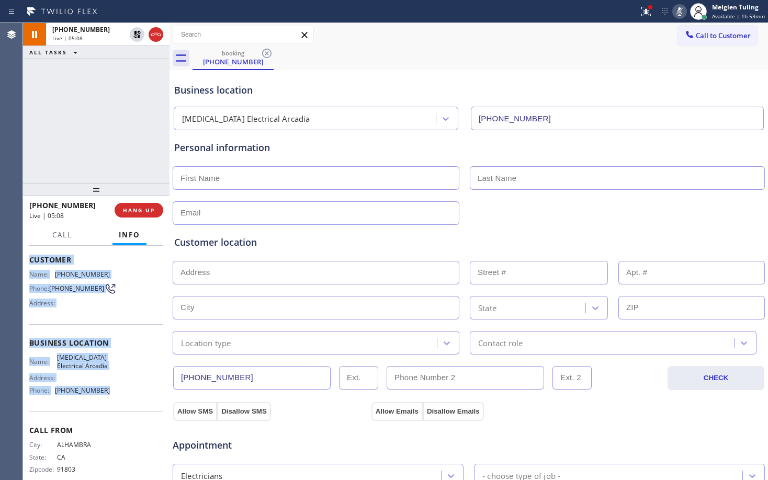
drag, startPoint x: 29, startPoint y: 261, endPoint x: 104, endPoint y: 399, distance: 157.1
click at [104, 399] on div "Context Queue: [Test] All Priority: 2 Customer Name: [PHONE_NUMBER] Phone: [PHO…" at bounding box center [96, 363] width 147 height 234
copy div "Customer Name: [PHONE_NUMBER] Phone: [PHONE_NUMBER] Address: Business location …"
click at [98, 132] on div "[PHONE_NUMBER] Live | 05:54 ALL TASKS ALL TASKS ACTIVE TASKS TASKS IN WRAP UP" at bounding box center [96, 103] width 147 height 160
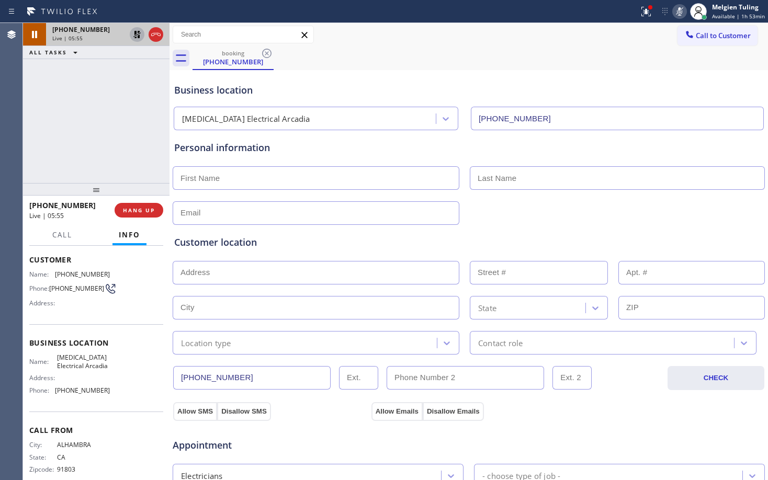
click at [137, 33] on icon at bounding box center [137, 34] width 13 height 13
click at [682, 12] on icon at bounding box center [679, 11] width 5 height 8
click at [558, 51] on div "booking [PHONE_NUMBER]" at bounding box center [481, 59] width 576 height 24
click at [646, 14] on icon at bounding box center [646, 11] width 13 height 13
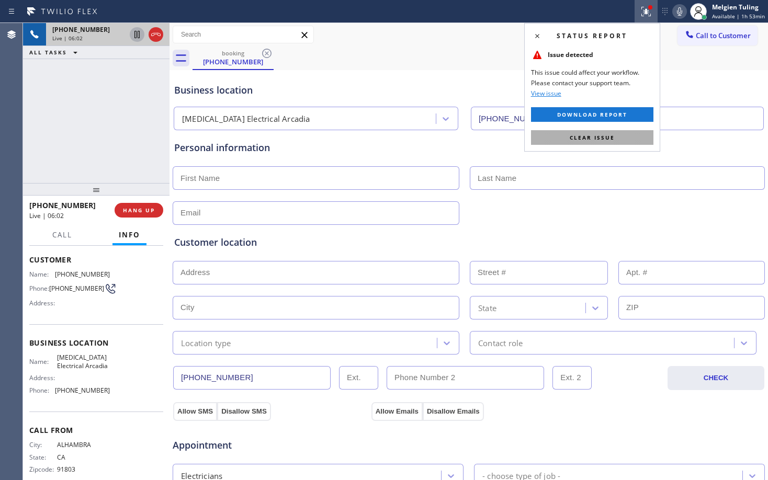
click at [582, 139] on span "Clear issue" at bounding box center [592, 137] width 45 height 7
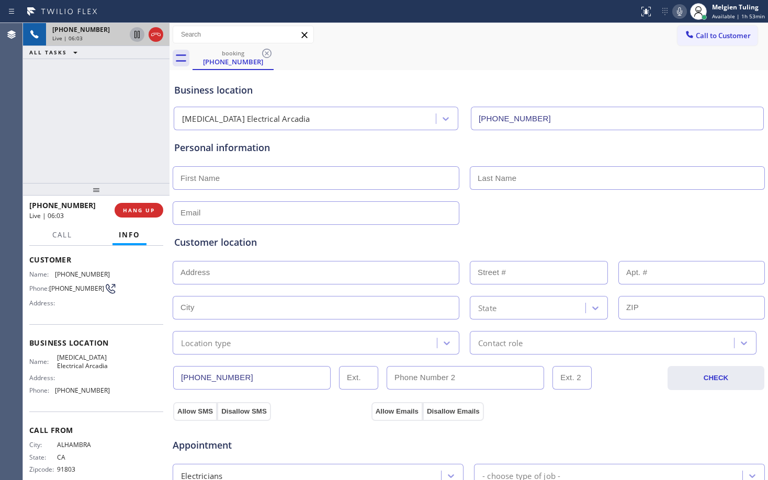
click at [552, 78] on div "Business location [MEDICAL_DATA] Electrical [GEOGRAPHIC_DATA] [PHONE_NUMBER]" at bounding box center [468, 102] width 593 height 58
click at [282, 213] on input "text" at bounding box center [316, 213] width 287 height 24
click at [304, 141] on div "Personal information" at bounding box center [468, 148] width 589 height 14
click at [137, 35] on icon at bounding box center [136, 34] width 5 height 7
click at [678, 10] on icon at bounding box center [679, 11] width 13 height 13
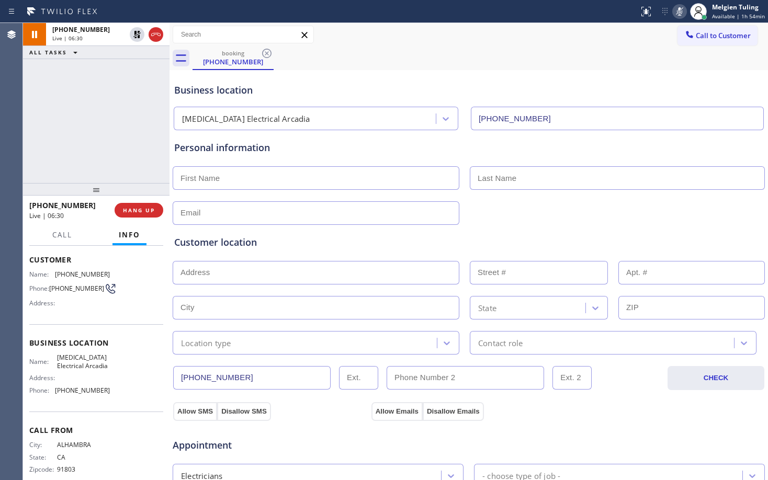
click at [545, 65] on div "booking [PHONE_NUMBER]" at bounding box center [481, 59] width 576 height 24
click at [136, 68] on icon at bounding box center [137, 70] width 13 height 13
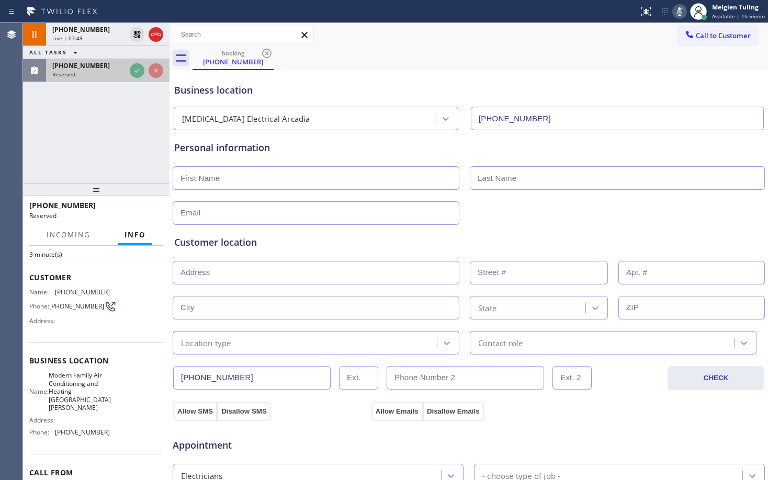
scroll to position [70, 0]
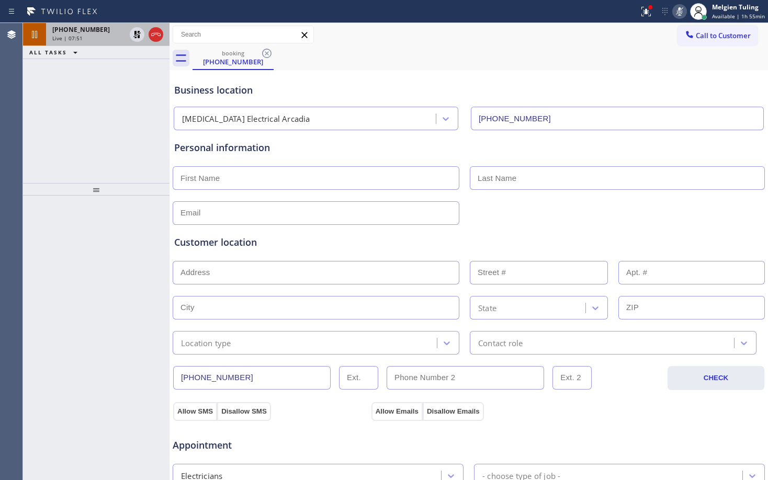
click at [89, 37] on div "Live | 07:51" at bounding box center [88, 38] width 73 height 7
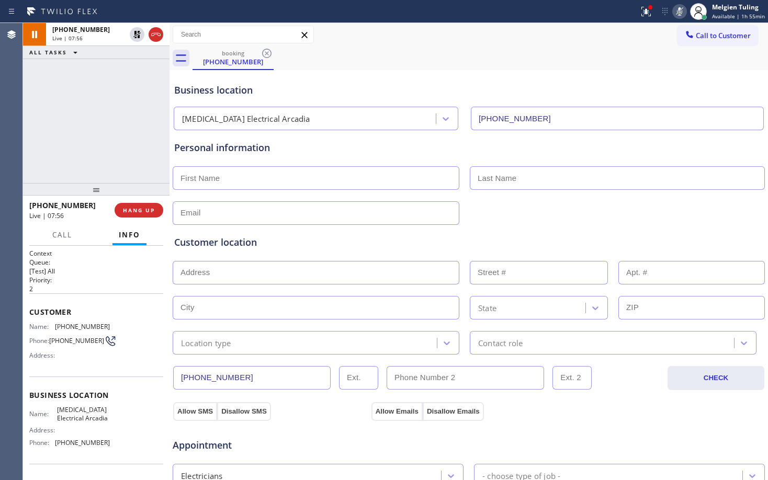
scroll to position [52, 0]
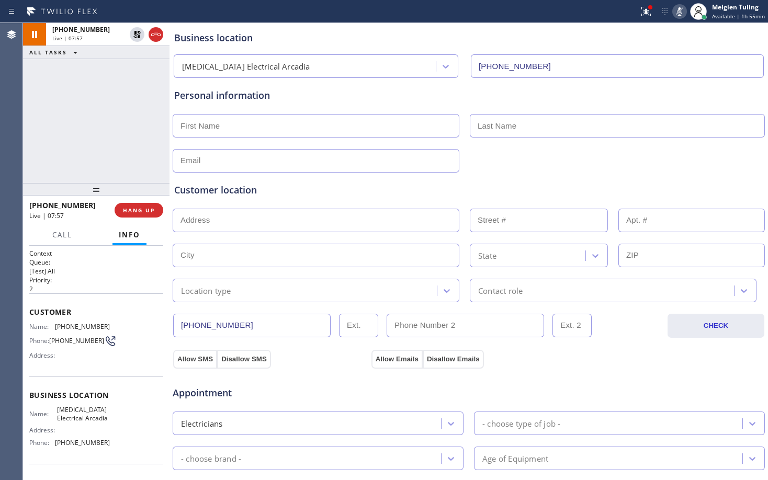
click at [260, 295] on div "Location type" at bounding box center [306, 291] width 261 height 18
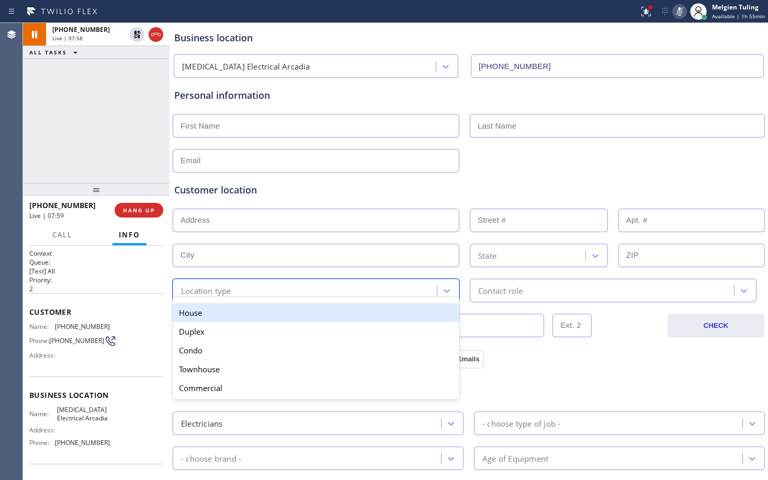
click at [227, 317] on div "House" at bounding box center [316, 312] width 287 height 19
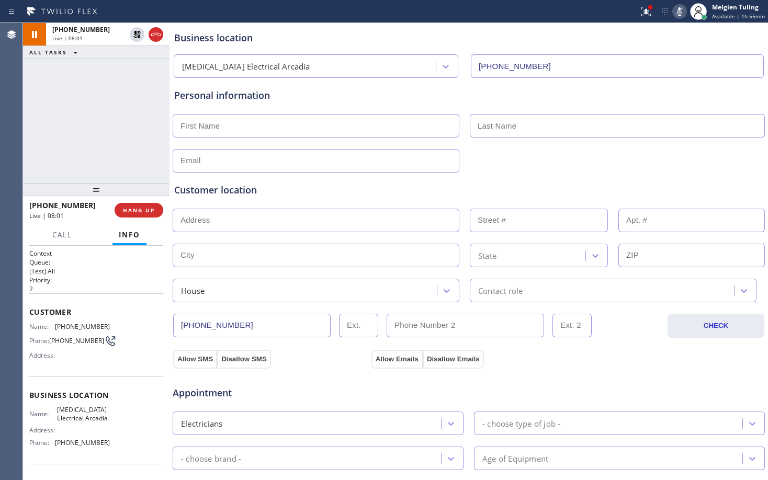
click at [497, 291] on div "Contact role" at bounding box center [500, 291] width 44 height 12
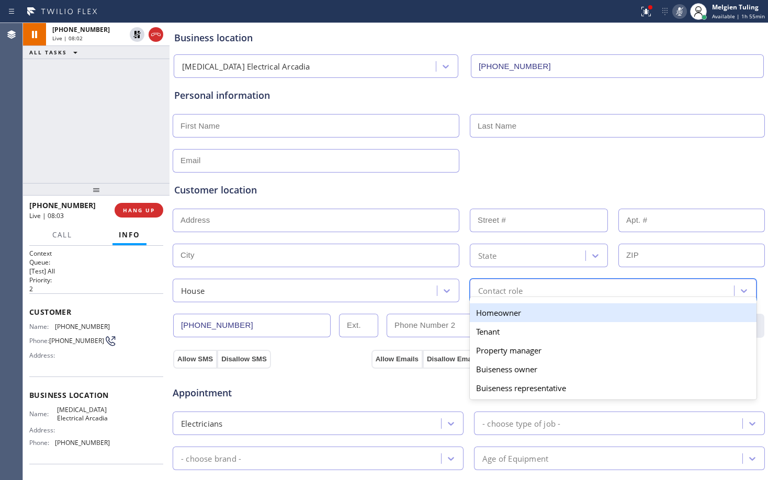
click at [499, 316] on div "Homeowner" at bounding box center [613, 312] width 287 height 19
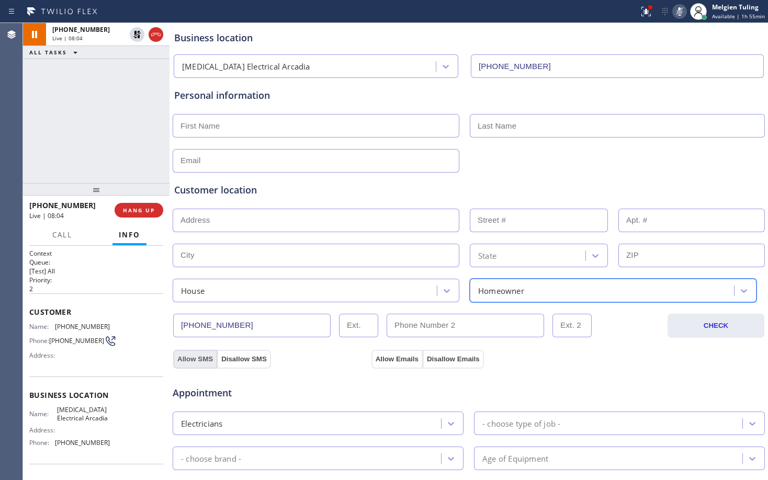
click at [197, 362] on button "Allow SMS" at bounding box center [195, 359] width 44 height 19
click at [396, 360] on button "Allow Emails" at bounding box center [397, 359] width 51 height 19
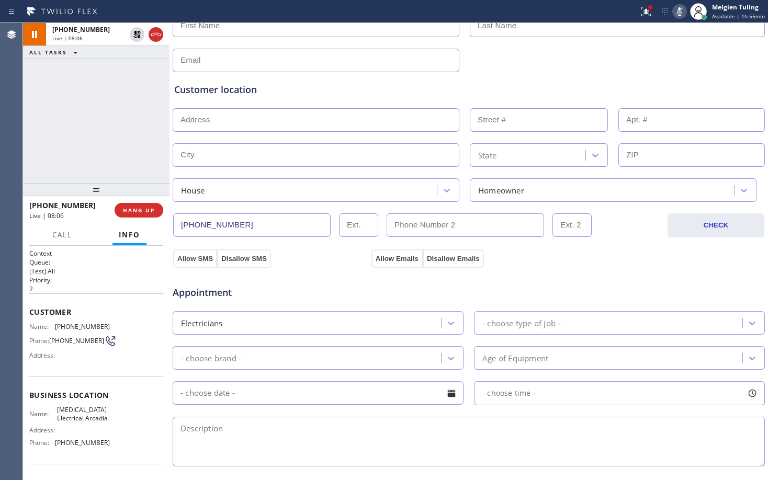
scroll to position [157, 0]
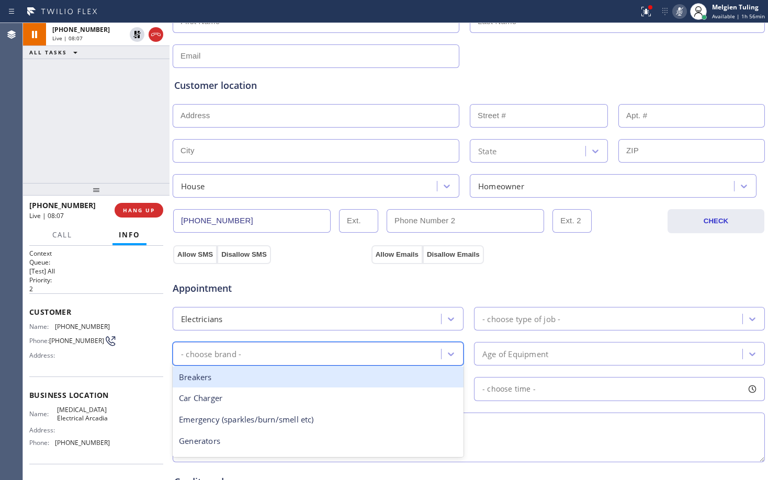
click at [250, 355] on div "- choose brand -" at bounding box center [308, 354] width 265 height 18
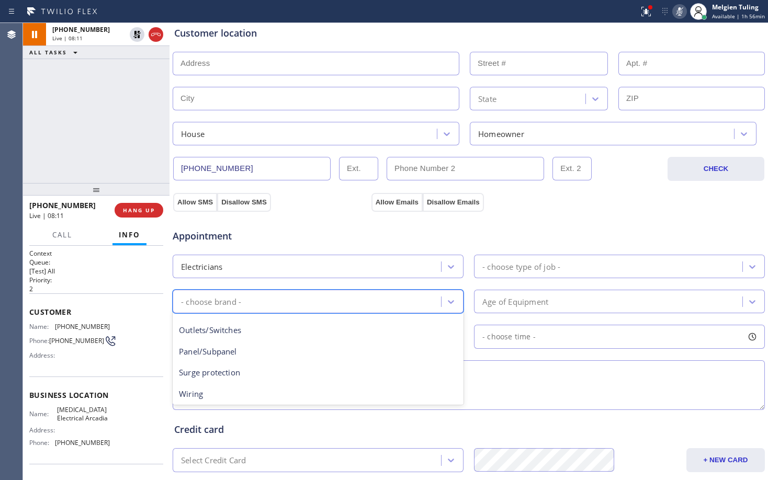
scroll to position [145, 0]
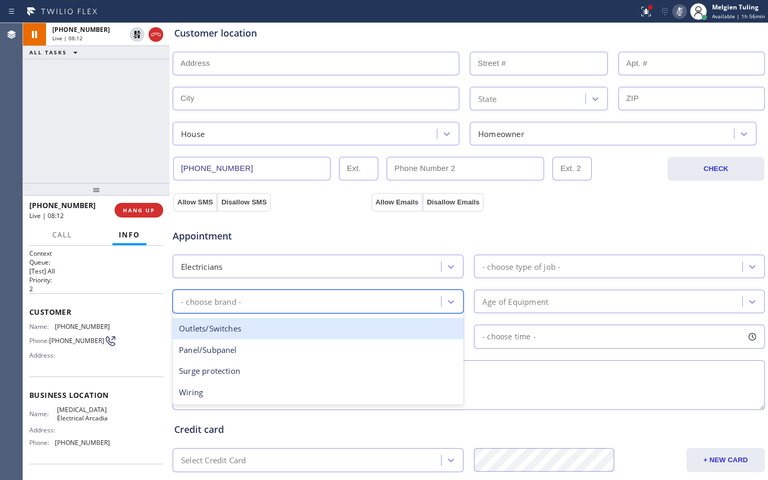
click at [240, 337] on div "Outlets/Switches" at bounding box center [318, 328] width 291 height 21
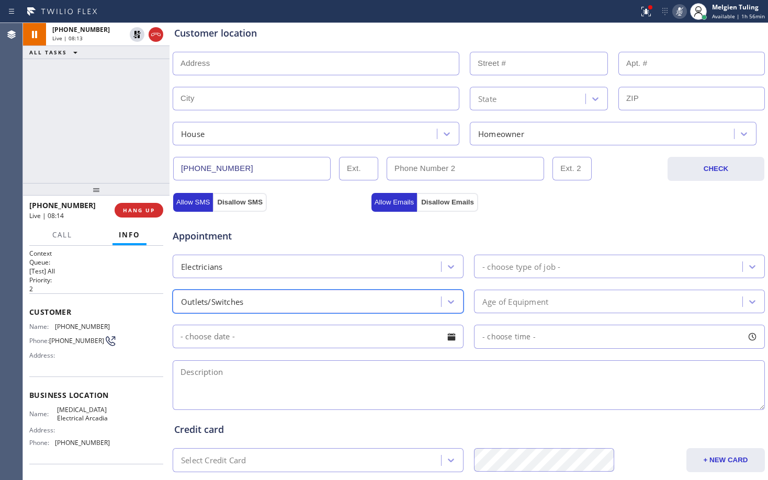
click at [515, 304] on div "Age of Equipment" at bounding box center [515, 302] width 66 height 12
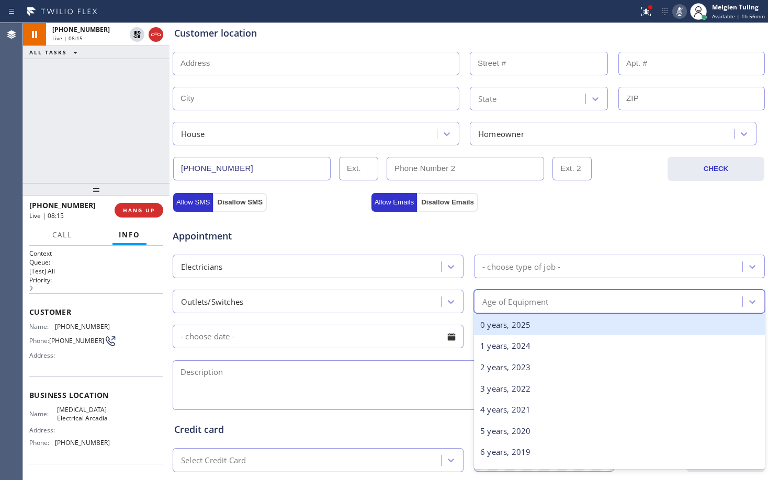
click at [501, 264] on div "- choose type of job -" at bounding box center [521, 267] width 78 height 12
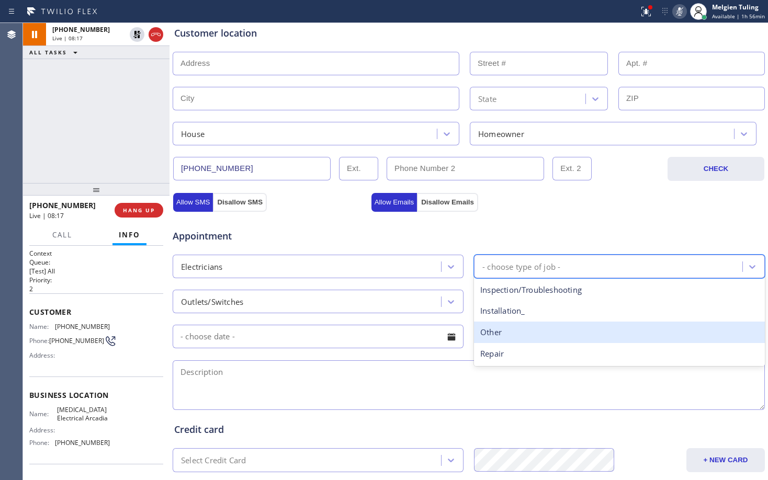
click at [488, 332] on div "Other" at bounding box center [619, 332] width 291 height 21
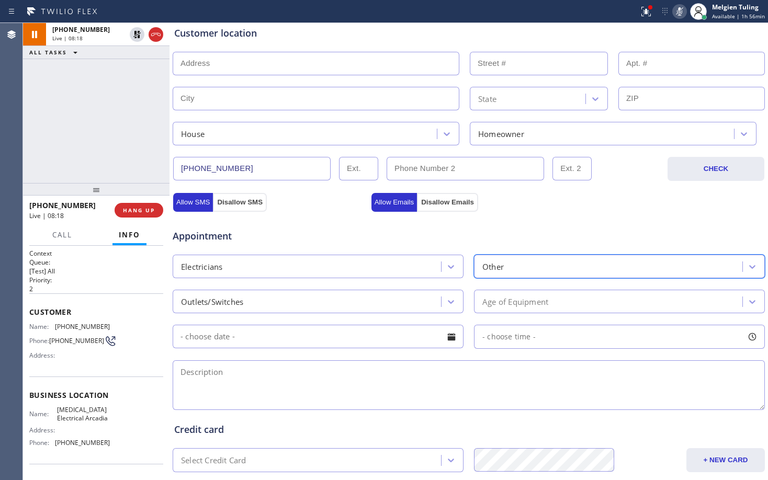
click at [506, 267] on div "Other" at bounding box center [609, 266] width 265 height 18
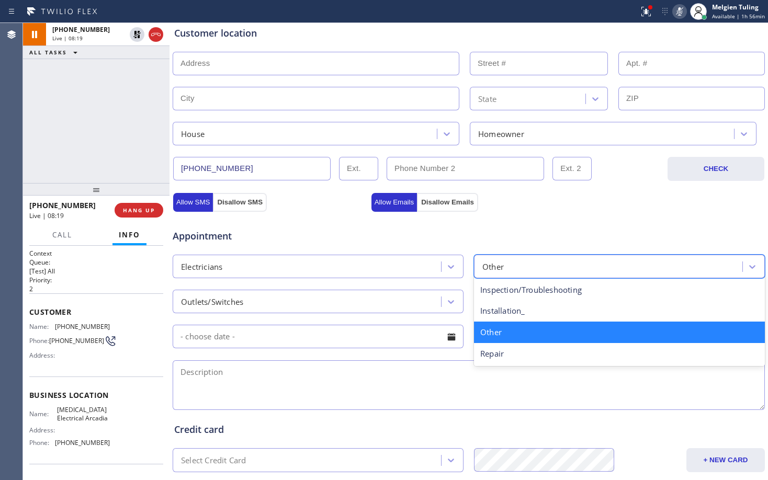
click at [506, 267] on div "Other" at bounding box center [609, 266] width 265 height 18
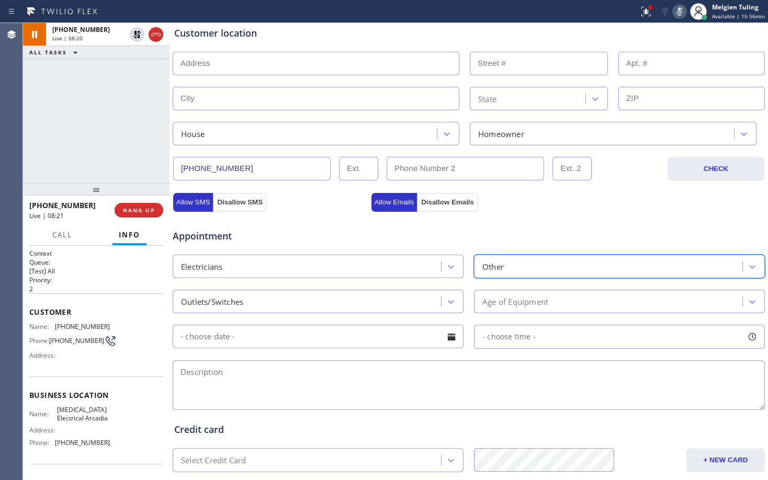
click at [502, 303] on div "Age of Equipment" at bounding box center [515, 302] width 66 height 12
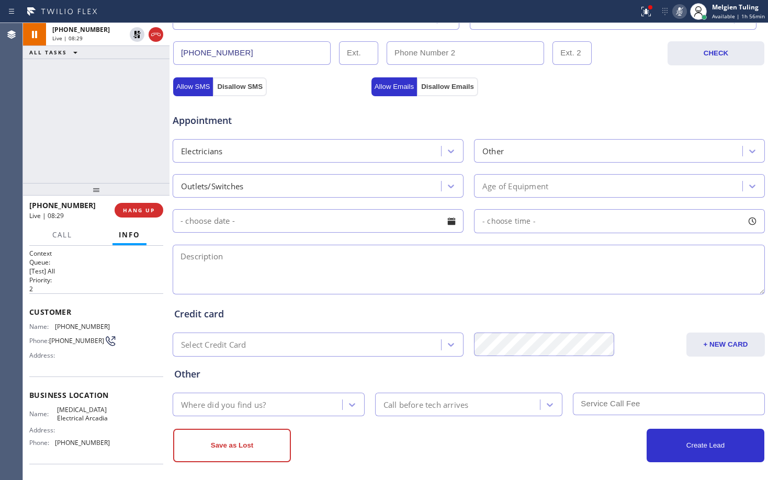
scroll to position [331, 0]
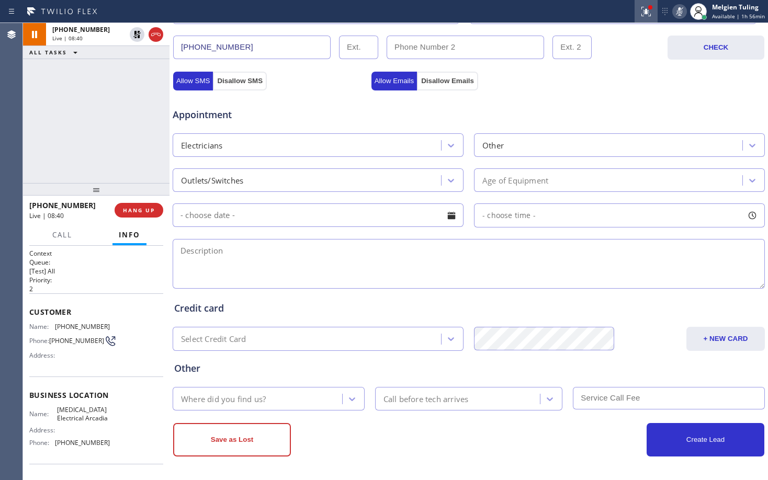
click at [646, 14] on icon at bounding box center [646, 11] width 13 height 13
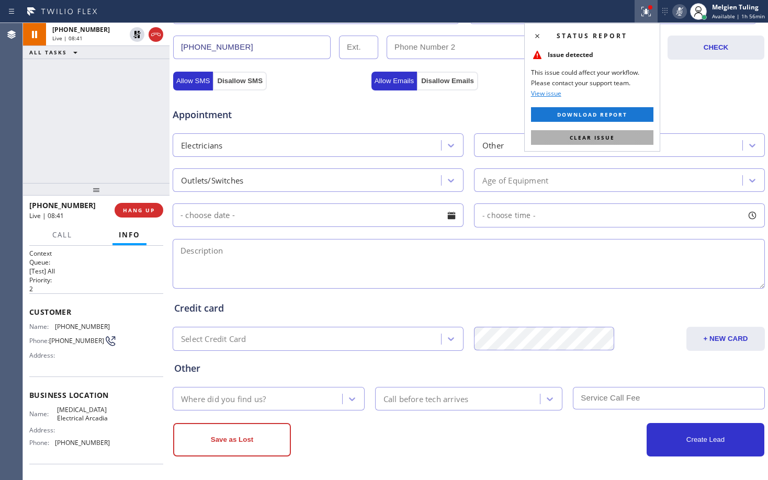
click at [576, 137] on span "Clear issue" at bounding box center [592, 137] width 45 height 7
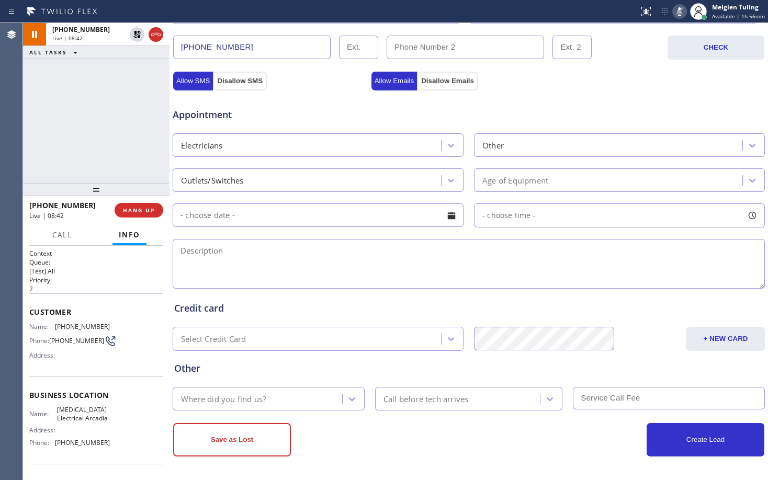
click at [597, 97] on div "Appointment" at bounding box center [469, 108] width 594 height 27
click at [138, 34] on icon at bounding box center [137, 34] width 13 height 13
click at [683, 13] on icon at bounding box center [679, 11] width 13 height 13
click at [651, 79] on div "Allow SMS Disallow SMS Allow Emails Disallow Emails" at bounding box center [469, 79] width 594 height 21
click at [251, 249] on textarea at bounding box center [469, 264] width 592 height 50
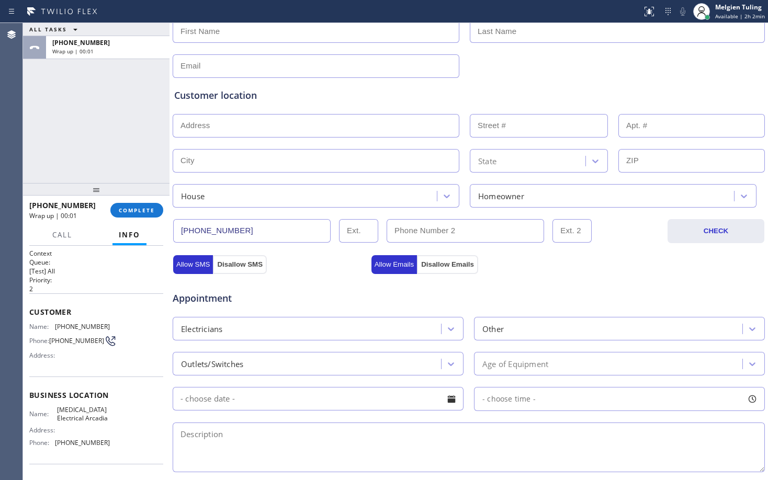
scroll to position [121, 0]
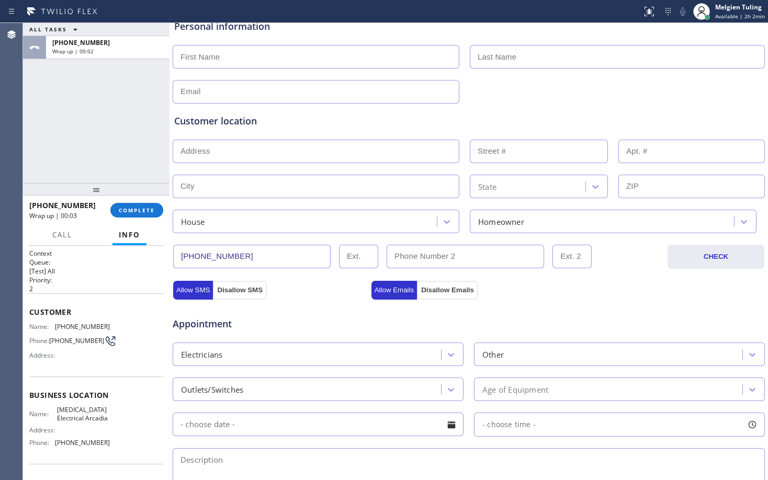
click at [257, 51] on input "text" at bounding box center [316, 57] width 287 height 24
type input "[PERSON_NAME]"
click at [555, 58] on input "text" at bounding box center [617, 57] width 295 height 24
type input "[GEOGRAPHIC_DATA]"
click at [259, 91] on input "text" at bounding box center [316, 92] width 287 height 24
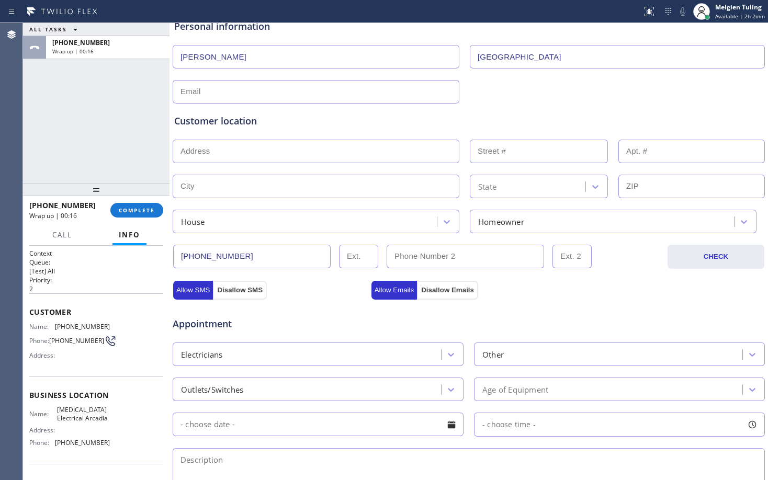
paste input "[PERSON_NAME][EMAIL_ADDRESS][DOMAIN_NAME]"
type input "[PERSON_NAME][EMAIL_ADDRESS][DOMAIN_NAME]"
click at [247, 155] on input "text" at bounding box center [316, 152] width 287 height 24
click at [236, 154] on input "text" at bounding box center [316, 152] width 287 height 24
paste input "[STREET_ADDRESS][PERSON_NAME]"
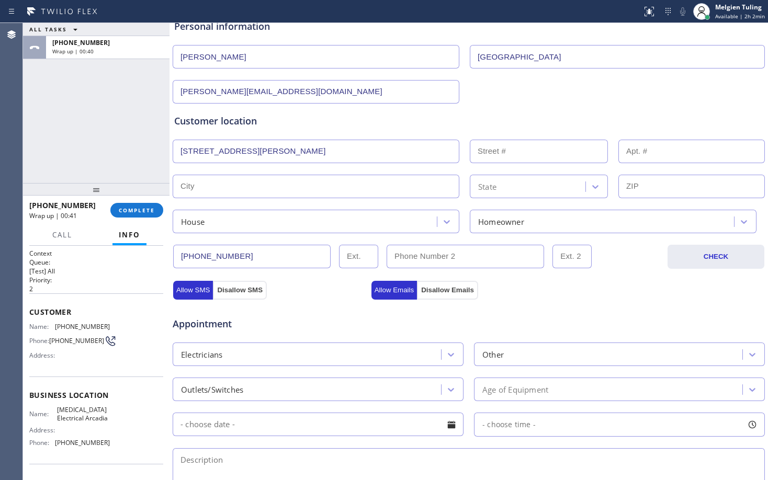
type input "[STREET_ADDRESS][PERSON_NAME]"
type input "6114"
type input "[GEOGRAPHIC_DATA]"
type input "91780"
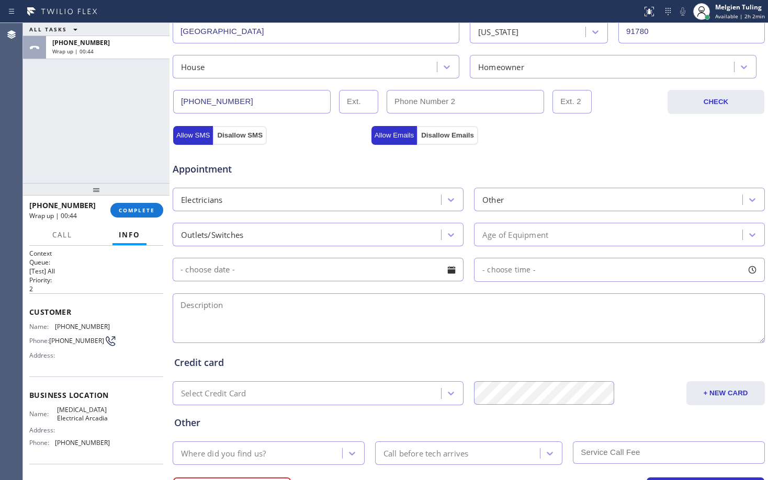
scroll to position [278, 0]
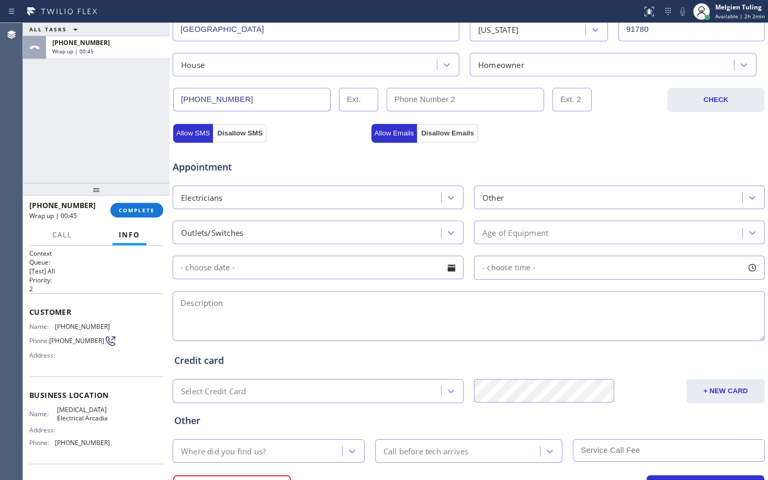
click at [496, 231] on div "Age of Equipment" at bounding box center [515, 233] width 66 height 12
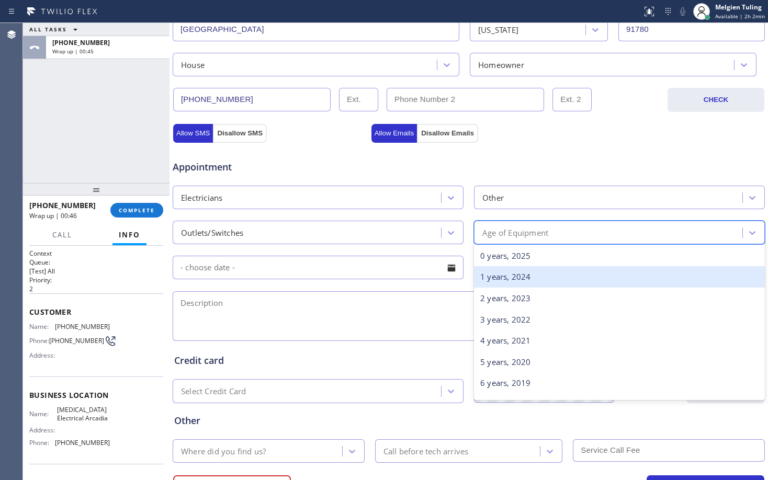
click at [484, 273] on div "1 years, 2024" at bounding box center [619, 276] width 291 height 21
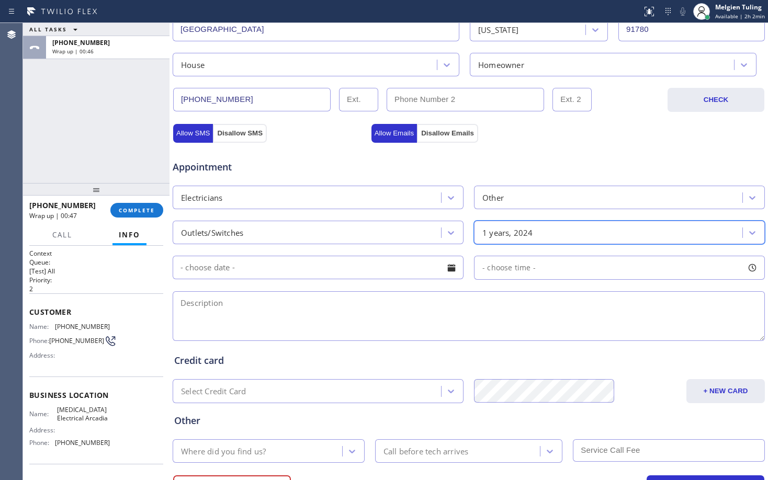
click at [336, 274] on input "text" at bounding box center [318, 268] width 291 height 24
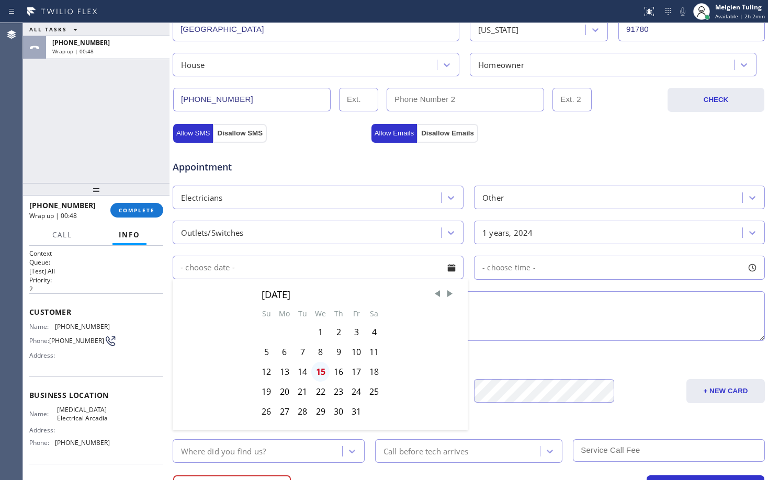
click at [320, 372] on div "15" at bounding box center [320, 372] width 18 height 20
type input "[DATE]"
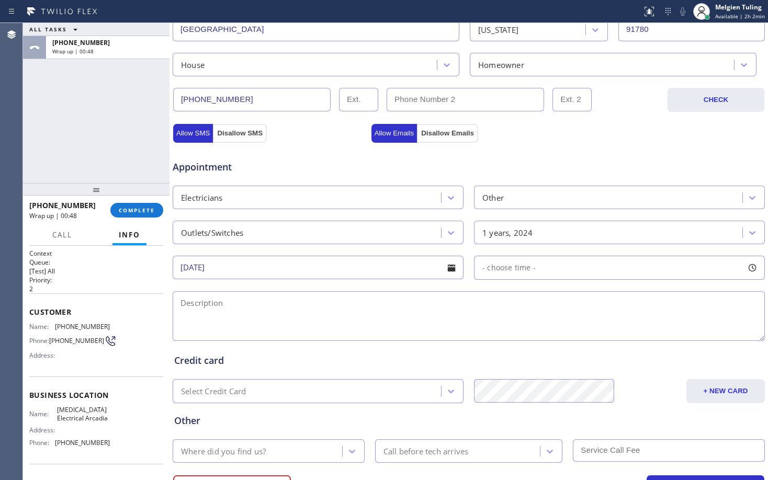
click at [504, 271] on span "- choose time -" at bounding box center [508, 268] width 53 height 10
drag, startPoint x: 493, startPoint y: 332, endPoint x: 706, endPoint y: 329, distance: 213.0
click at [709, 329] on div at bounding box center [715, 332] width 13 height 22
drag, startPoint x: 480, startPoint y: 328, endPoint x: 645, endPoint y: 327, distance: 165.4
click at [646, 327] on div at bounding box center [652, 332] width 13 height 22
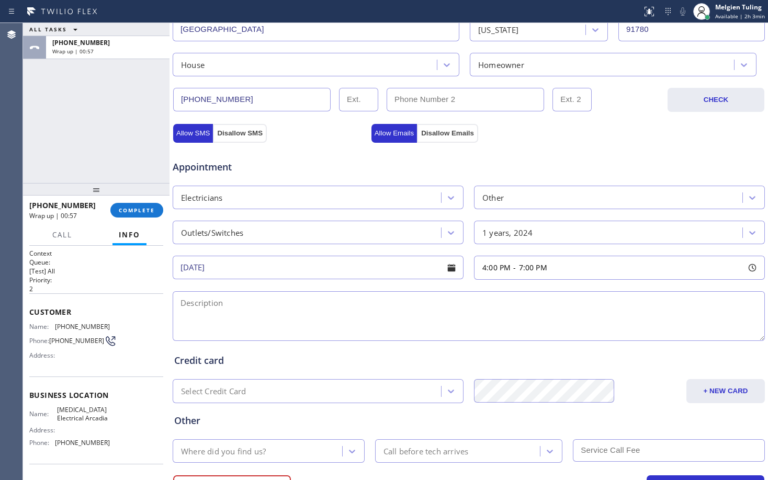
click at [333, 305] on textarea at bounding box center [469, 316] width 592 height 50
click at [195, 302] on textarea at bounding box center [469, 316] width 592 height 50
paste textarea "kitchen outlet was burned around one of the plugs slots /residential-ho /[GEOGR…"
click at [179, 305] on textarea "kitchen outlet was burned around one of the plugs slots /residential-ho /[GEOGR…" at bounding box center [469, 316] width 592 height 50
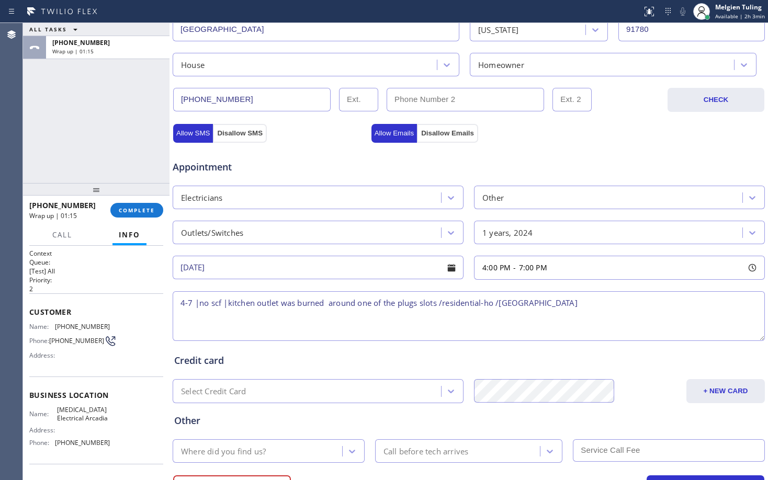
click at [587, 303] on textarea "4-7 |no scf |kitchen outlet was burned around one of the plugs slots /residenti…" at bounding box center [469, 316] width 592 height 50
click at [62, 421] on span "[MEDICAL_DATA] Electrical Arcadia" at bounding box center [83, 414] width 52 height 16
copy span "[MEDICAL_DATA] Electrical Arcadia"
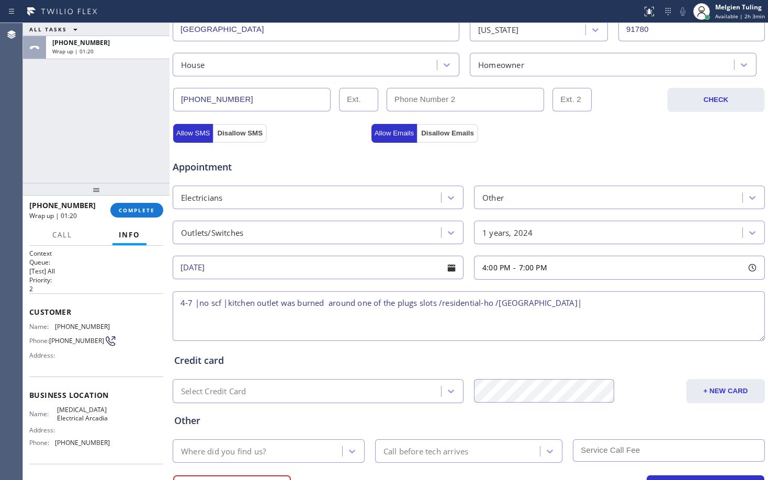
click at [628, 309] on textarea "4-7 |no scf |kitchen outlet was burned around one of the plugs slots /residenti…" at bounding box center [469, 316] width 592 height 50
paste textarea "[MEDICAL_DATA] Electrical Arcadia"
type textarea "4-7 |no scf |kitchen outlet was burned around one of the plugs slots /residenti…"
drag, startPoint x: 218, startPoint y: 306, endPoint x: 139, endPoint y: 105, distance: 216.1
click at [139, 105] on div "ALL TASKS ALL TASKS ACTIVE TASKS TASKS IN WRAP UP [PHONE_NUMBER] Wrap up | 01:36" at bounding box center [96, 103] width 147 height 160
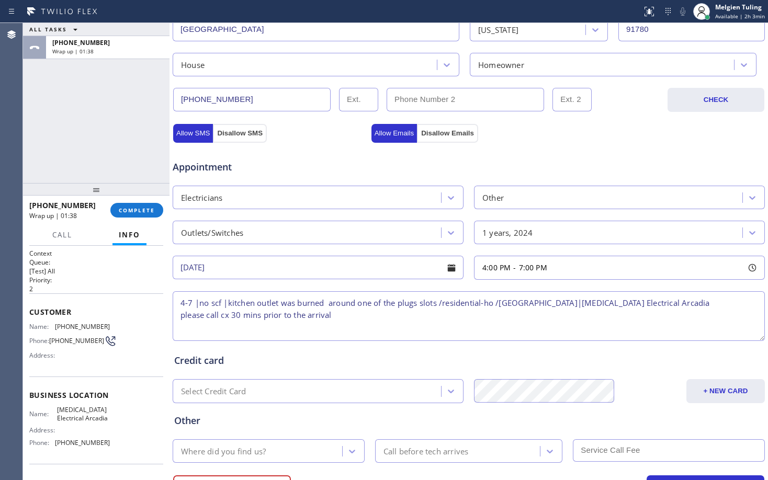
click at [367, 320] on textarea "4-7 |no scf |kitchen outlet was burned around one of the plugs slots /residenti…" at bounding box center [469, 316] width 592 height 50
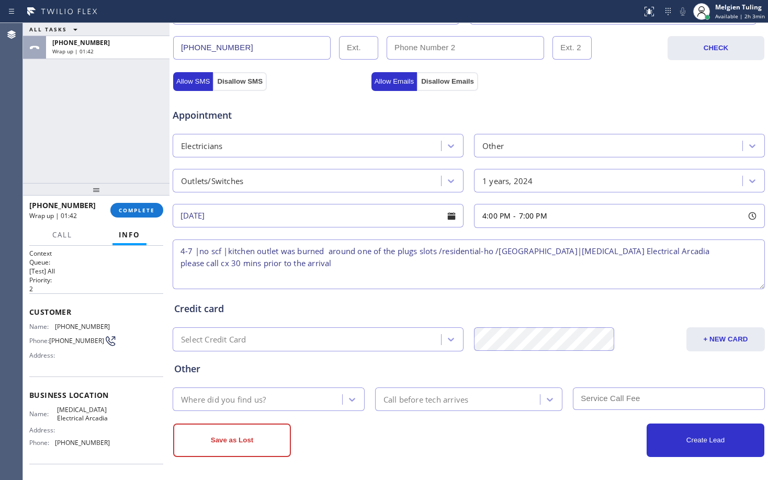
scroll to position [331, 0]
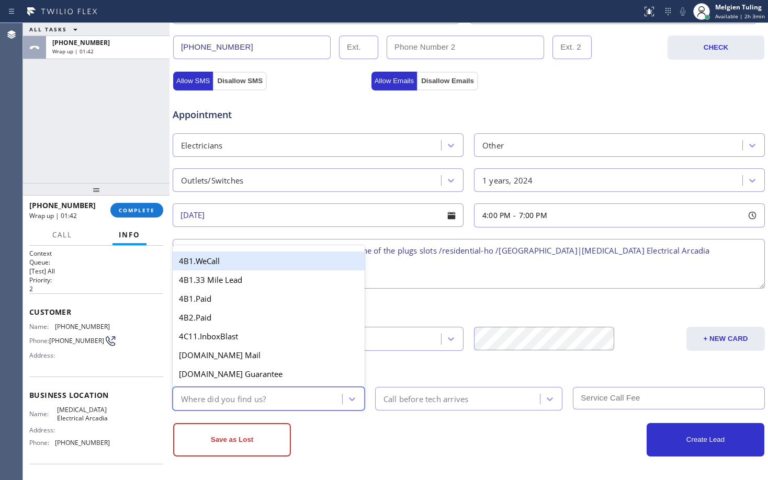
click at [242, 403] on div "Where did you find us?" at bounding box center [223, 399] width 85 height 12
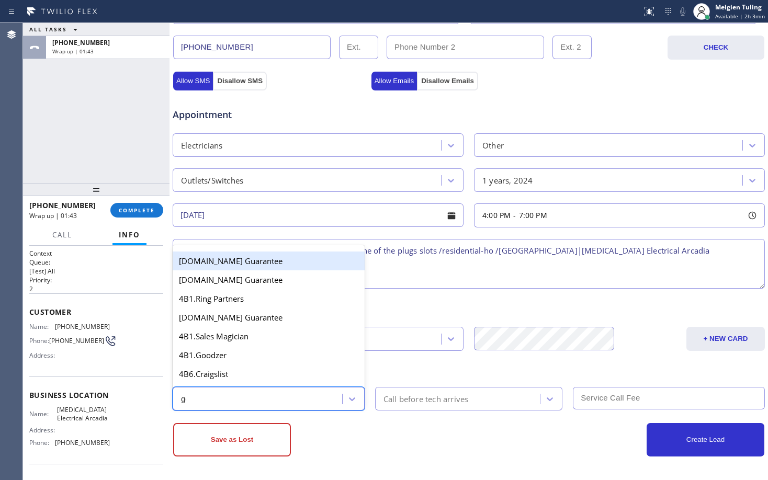
type input "goo"
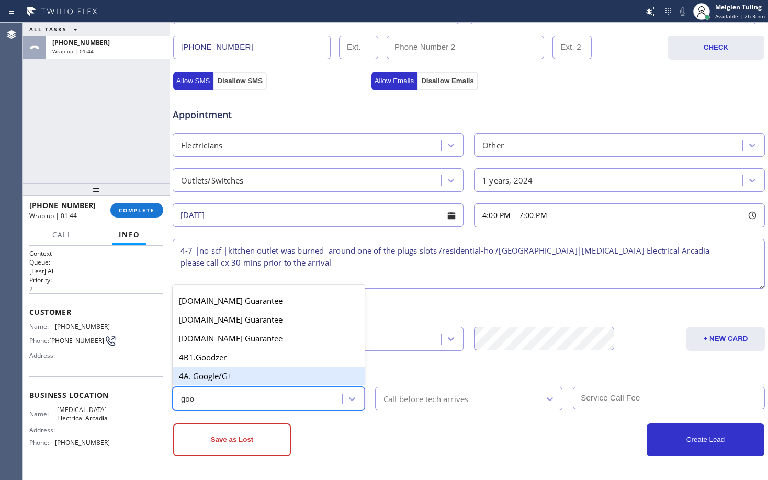
click at [246, 376] on div "4A. Google/G+" at bounding box center [269, 376] width 192 height 19
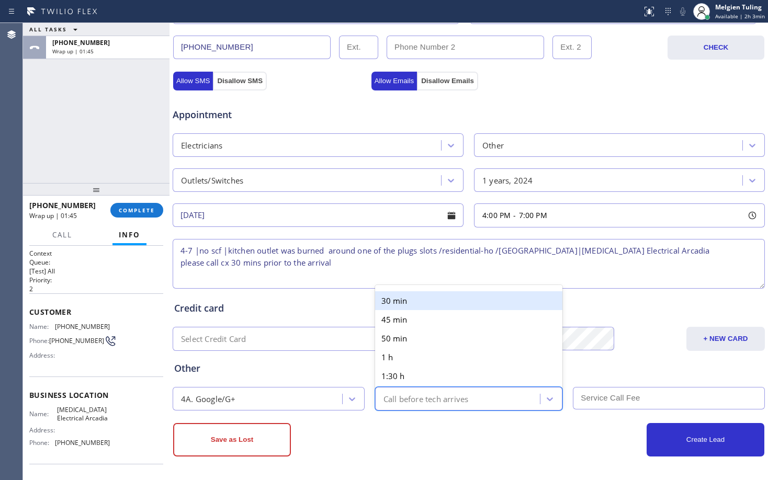
click at [410, 397] on div "Call before tech arrives" at bounding box center [426, 399] width 85 height 12
click at [412, 304] on div "30 min" at bounding box center [469, 300] width 188 height 19
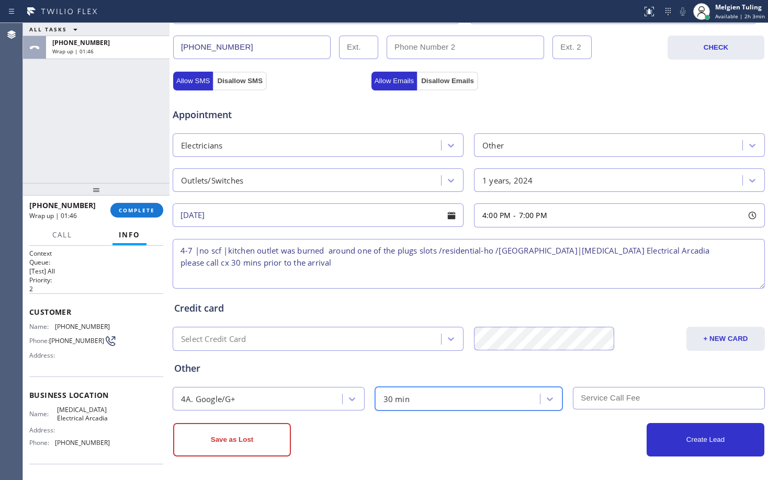
click at [618, 397] on input "text" at bounding box center [669, 398] width 192 height 23
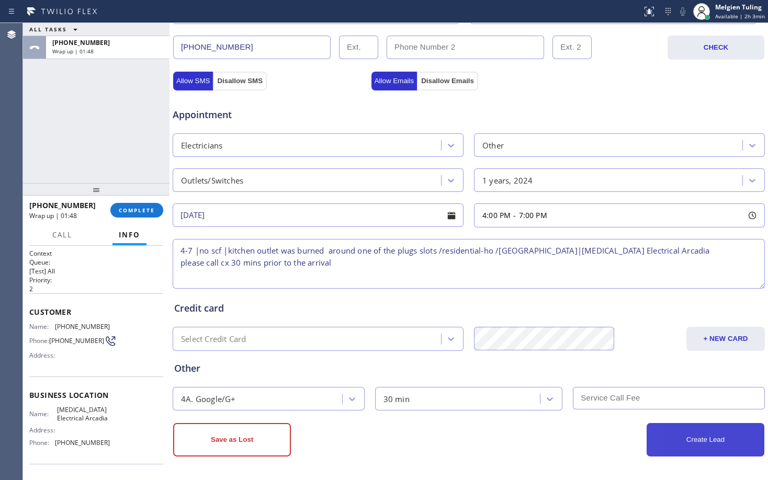
click at [691, 446] on button "Create Lead" at bounding box center [706, 439] width 118 height 33
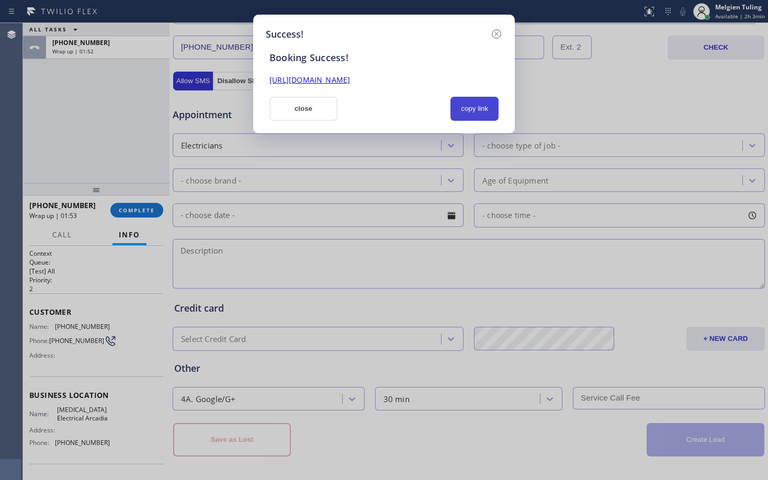
click at [463, 108] on button "copy link" at bounding box center [475, 109] width 48 height 24
click at [350, 81] on link "[URL][DOMAIN_NAME]" at bounding box center [309, 80] width 81 height 10
click at [307, 120] on button "close" at bounding box center [303, 109] width 68 height 24
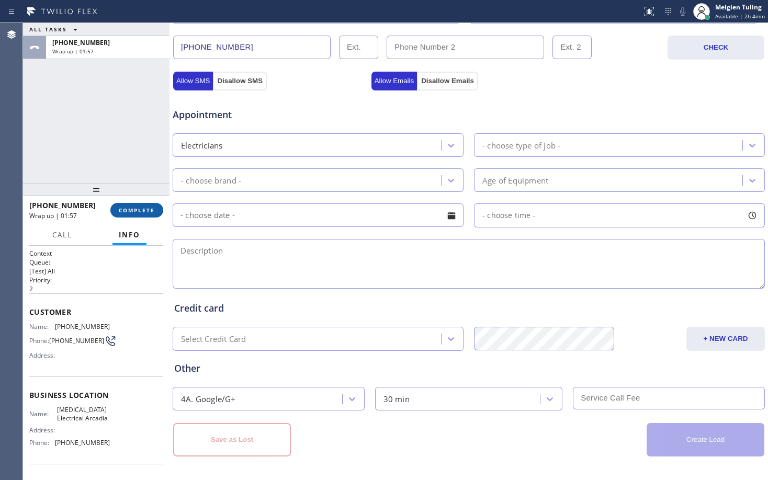
click at [139, 208] on span "COMPLETE" at bounding box center [137, 210] width 36 height 7
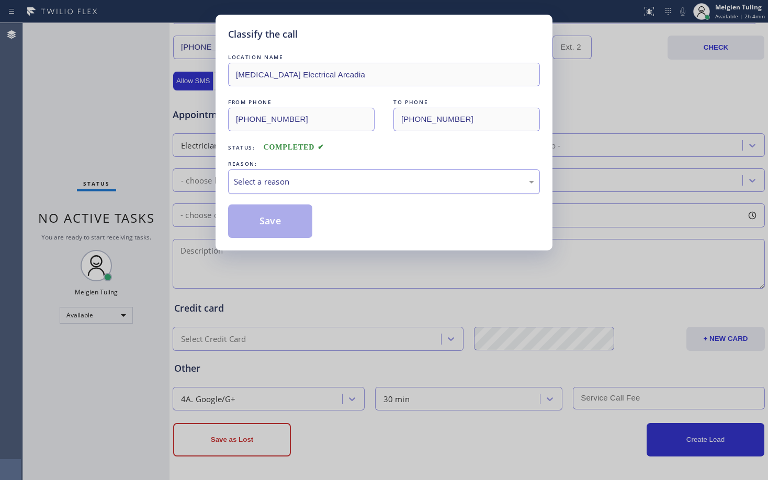
click at [257, 173] on div "Select a reason" at bounding box center [384, 182] width 312 height 25
click at [258, 230] on button "Save" at bounding box center [270, 221] width 84 height 33
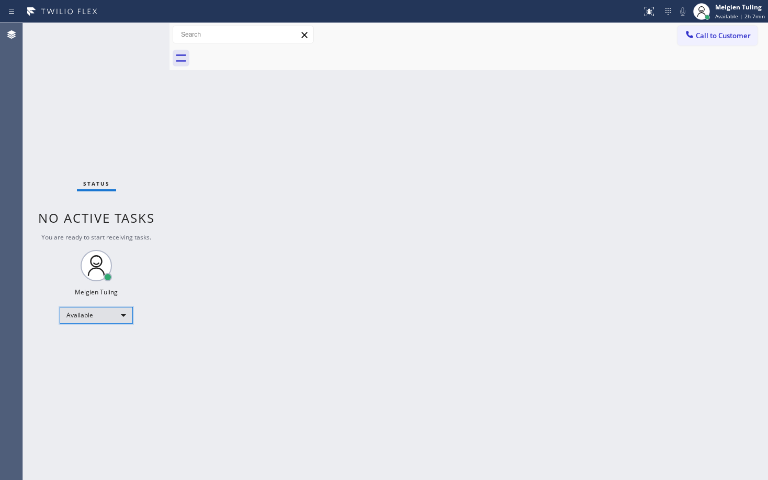
click at [123, 314] on div "Available" at bounding box center [96, 315] width 73 height 17
click at [87, 368] on li "Break" at bounding box center [95, 369] width 71 height 13
click at [342, 283] on div "Back to Dashboard Change Sender ID Customers Technicians Select a contact Outbo…" at bounding box center [469, 251] width 599 height 457
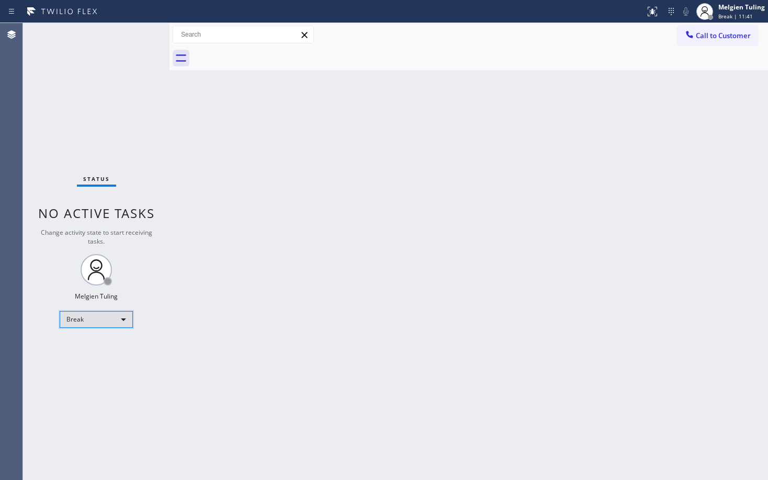
click at [116, 322] on div "Break" at bounding box center [96, 319] width 73 height 17
click at [95, 351] on li "Available" at bounding box center [95, 347] width 71 height 13
click at [437, 274] on div "Back to Dashboard Change Sender ID Customers Technicians Select a contact Outbo…" at bounding box center [469, 251] width 599 height 457
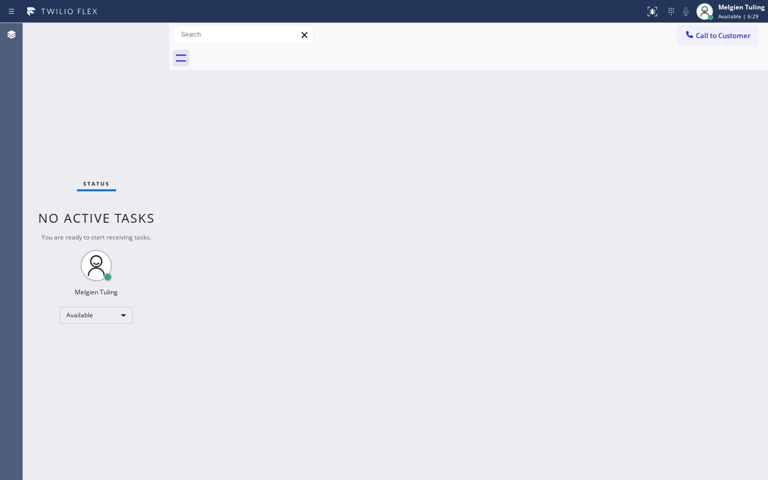
click at [148, 227] on div "Status No active tasks You are ready to start receiving tasks. Melgien Tuling A…" at bounding box center [96, 251] width 147 height 457
click at [130, 51] on div "Status No active tasks You are ready to start receiving tasks. Melgien Tuling A…" at bounding box center [96, 251] width 147 height 457
drag, startPoint x: 272, startPoint y: 225, endPoint x: 273, endPoint y: 219, distance: 6.0
click at [272, 225] on div "Back to Dashboard Change Sender ID Customers Technicians Select a contact Outbo…" at bounding box center [469, 251] width 599 height 457
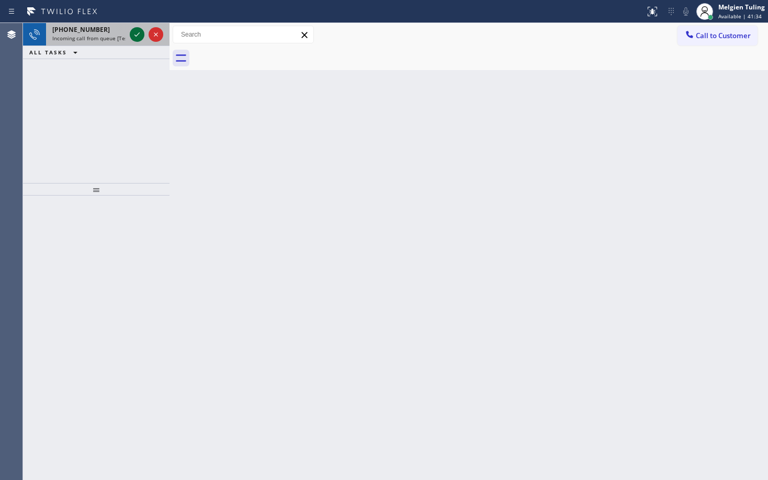
click at [137, 36] on icon at bounding box center [136, 34] width 5 height 4
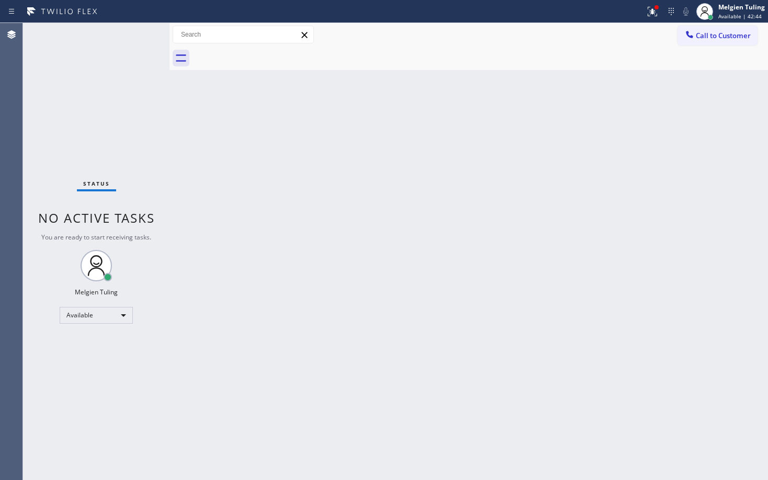
click at [300, 205] on div "Back to Dashboard Change Sender ID Customers Technicians Select a contact Outbo…" at bounding box center [469, 251] width 599 height 457
click at [282, 210] on div "Back to Dashboard Change Sender ID Customers Technicians Select a contact Outbo…" at bounding box center [469, 251] width 599 height 457
click at [650, 3] on button at bounding box center [652, 11] width 23 height 23
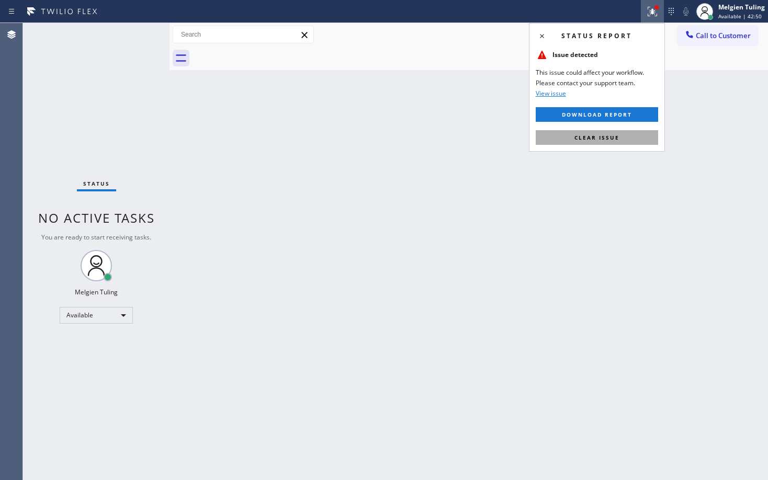
click at [589, 138] on span "Clear issue" at bounding box center [597, 137] width 45 height 7
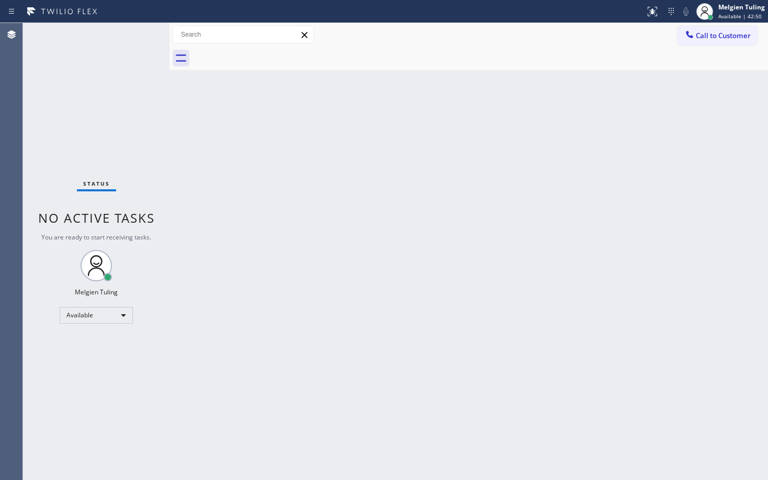
click at [587, 141] on div "Back to Dashboard Change Sender ID Customers Technicians Select a contact Outbo…" at bounding box center [469, 251] width 599 height 457
drag, startPoint x: 225, startPoint y: 84, endPoint x: 187, endPoint y: 21, distance: 73.2
click at [201, 51] on div "Back to Dashboard Change Sender ID Customers Technicians Select a contact Outbo…" at bounding box center [469, 251] width 599 height 457
click at [193, 37] on input "text" at bounding box center [243, 34] width 140 height 17
click at [129, 50] on div "Status No active tasks You are ready to start receiving tasks. Melgien Tuling A…" at bounding box center [96, 251] width 147 height 457
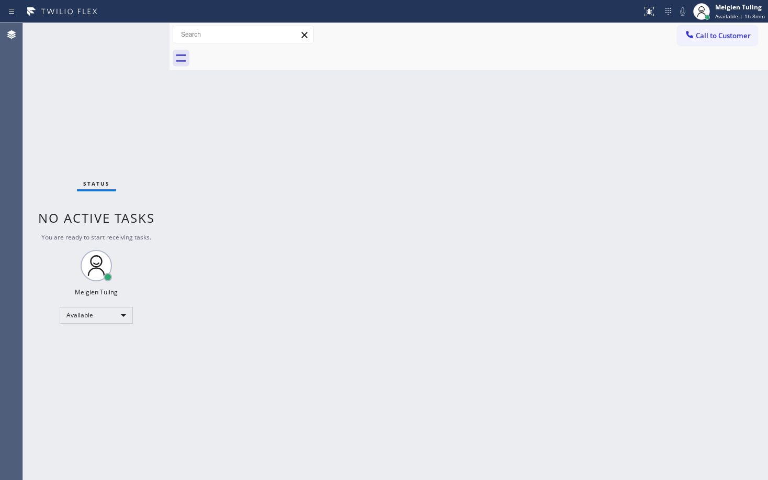
click at [128, 49] on div "Status No active tasks You are ready to start receiving tasks. Melgien Tuling A…" at bounding box center [96, 251] width 147 height 457
click at [147, 49] on div "Status No active tasks You are ready to start receiving tasks. Melgien Tuling A…" at bounding box center [96, 251] width 147 height 457
click at [189, 362] on div "Back to Dashboard Change Sender ID Customers Technicians Select a contact Outbo…" at bounding box center [469, 251] width 599 height 457
drag, startPoint x: 277, startPoint y: 238, endPoint x: 271, endPoint y: 241, distance: 6.8
click at [271, 241] on div "Back to Dashboard Change Sender ID Customers Technicians Select a contact Outbo…" at bounding box center [469, 251] width 599 height 457
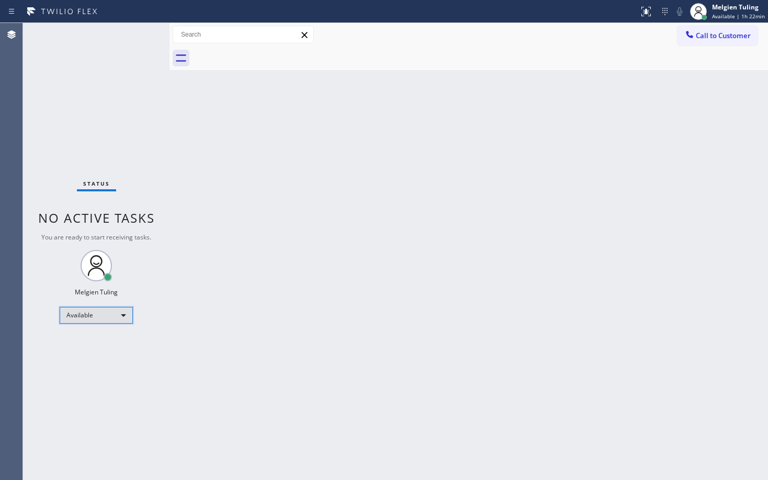
click at [90, 314] on div "Available" at bounding box center [96, 315] width 73 height 17
click at [84, 330] on li "Offline" at bounding box center [95, 330] width 71 height 13
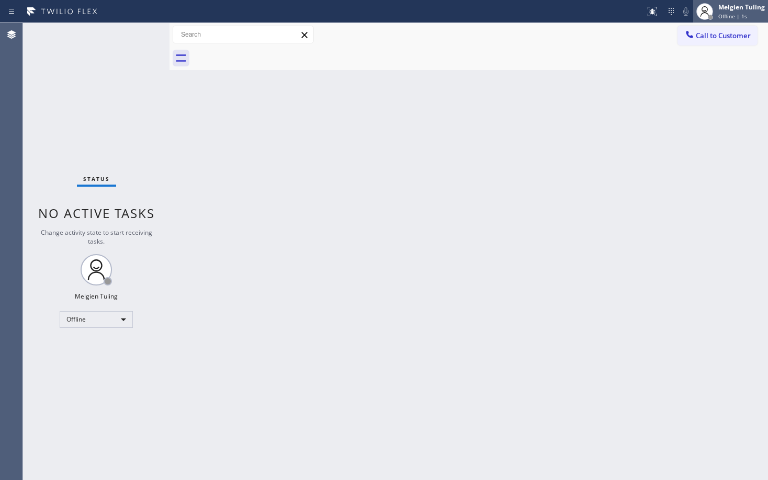
click at [737, 10] on div "Melgien Tuling" at bounding box center [741, 7] width 47 height 9
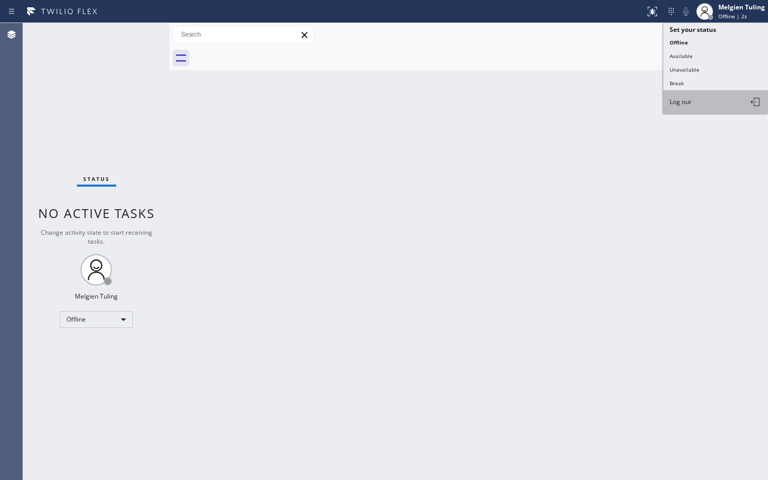
click at [714, 105] on button "Log out" at bounding box center [716, 102] width 105 height 23
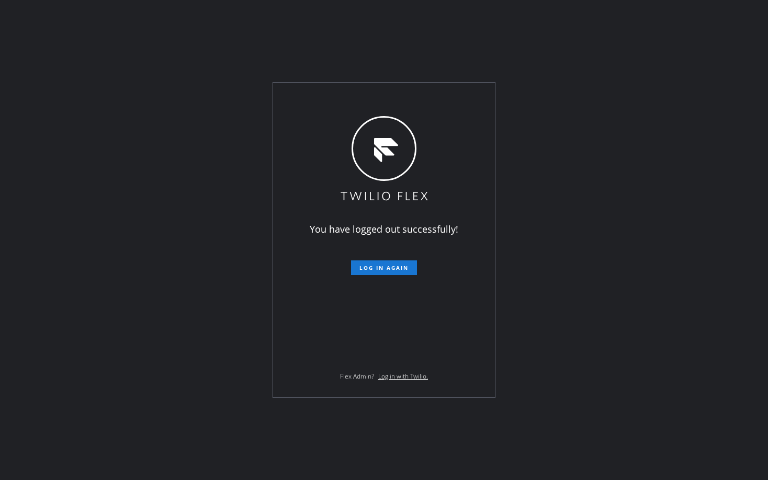
click at [704, 231] on div "You have logged out successfully! Log in again Flex Admin? Log in with Twilio." at bounding box center [384, 240] width 768 height 480
